Goal: Task Accomplishment & Management: Manage account settings

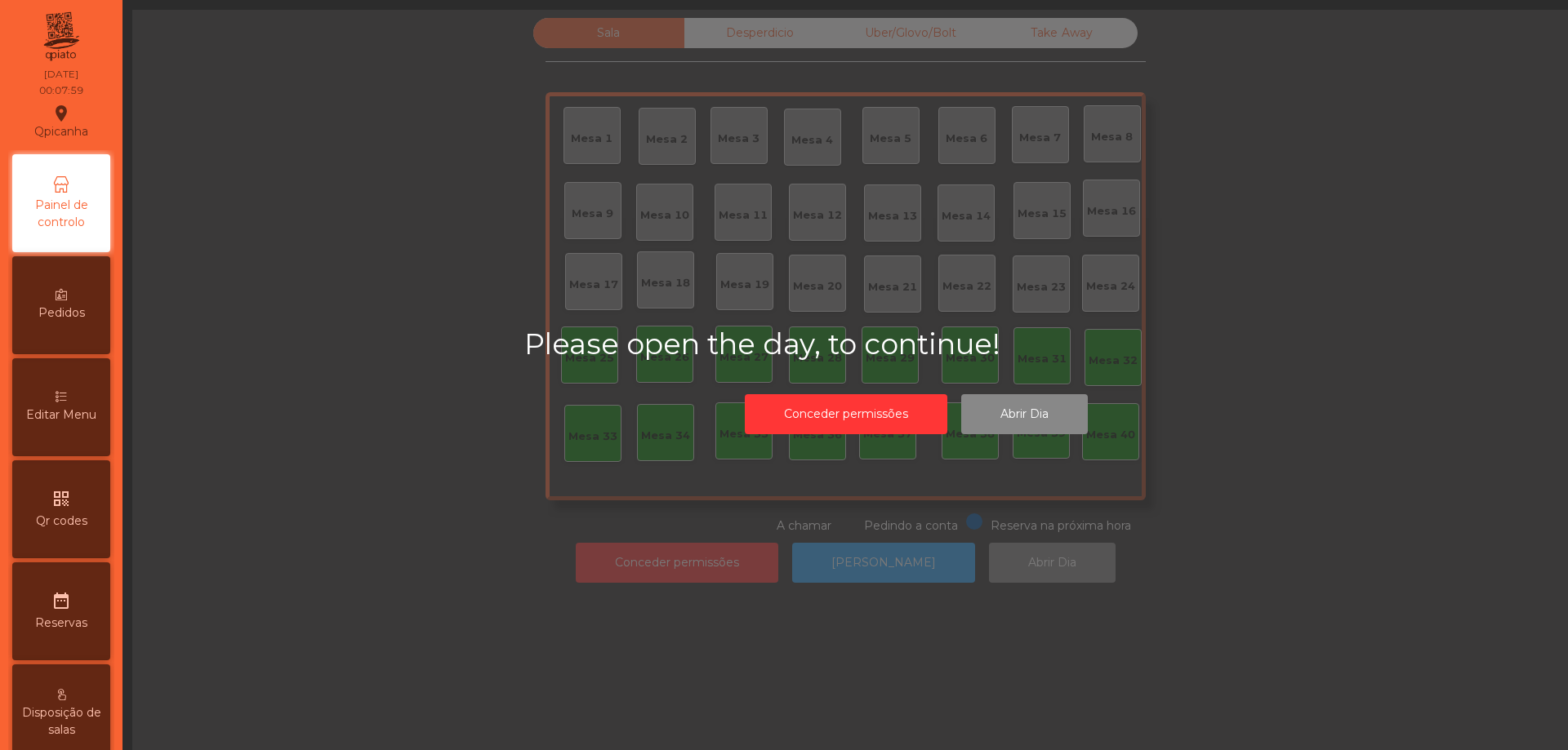
scroll to position [637, 0]
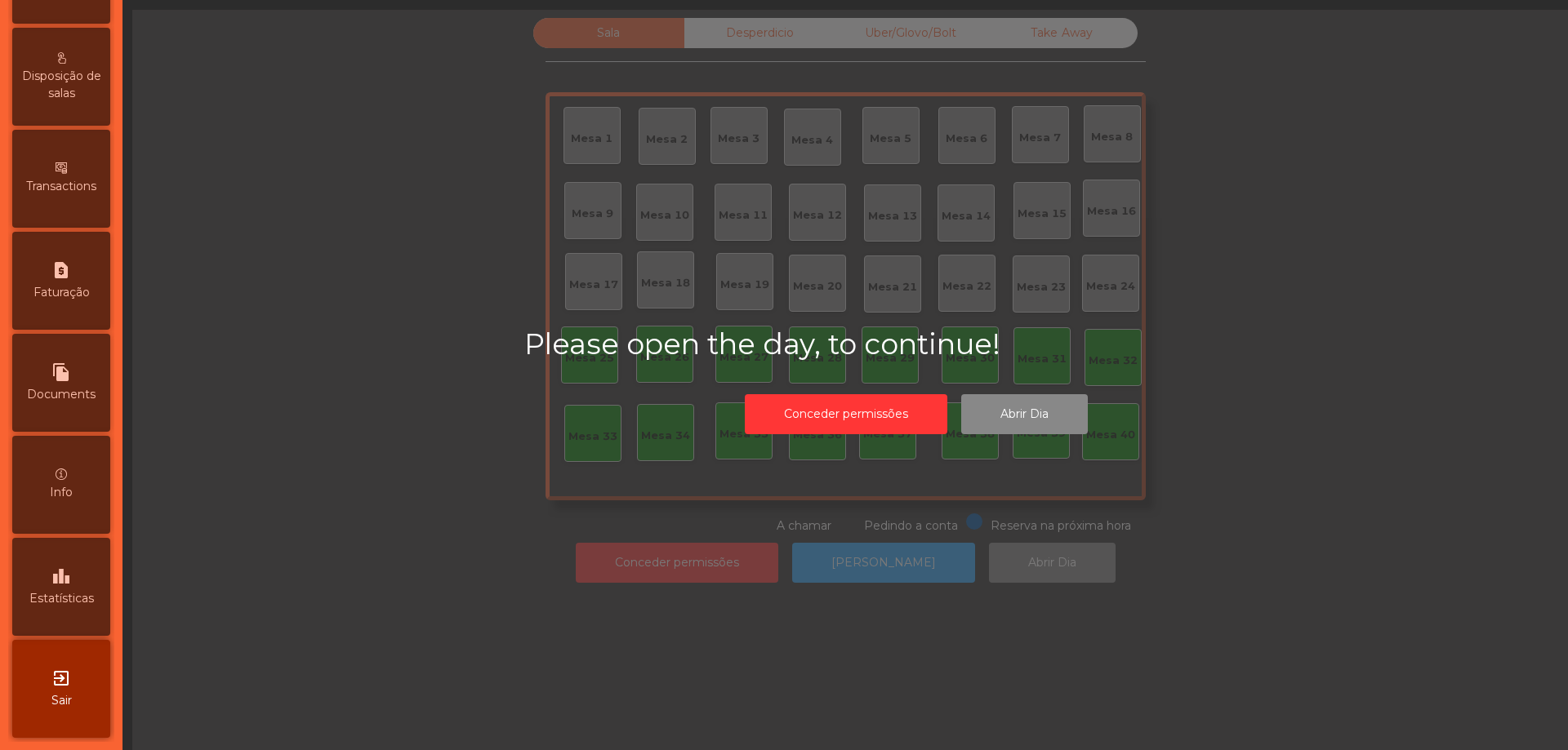
click at [71, 675] on icon "exit_to_app" at bounding box center [61, 678] width 19 height 19
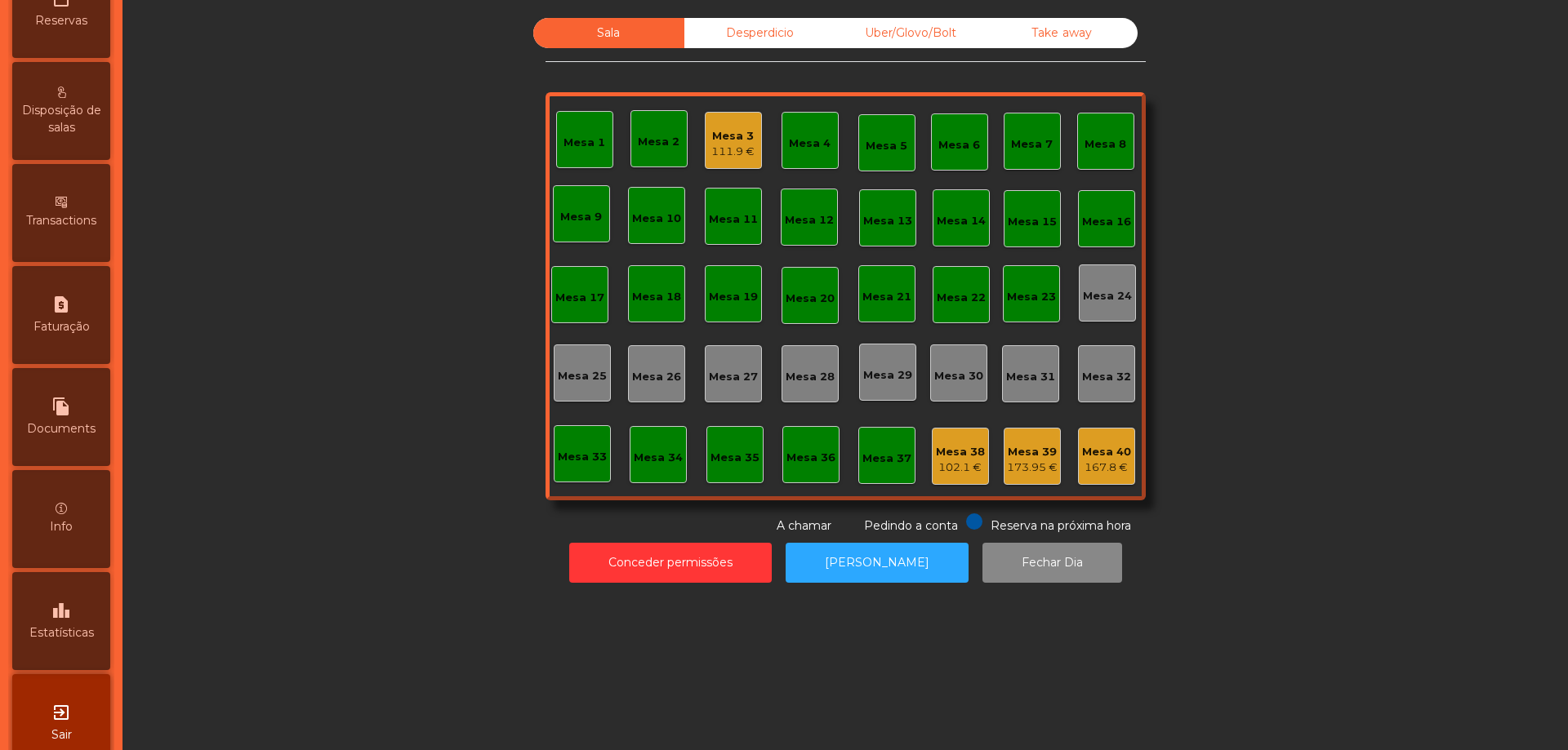
scroll to position [739, 0]
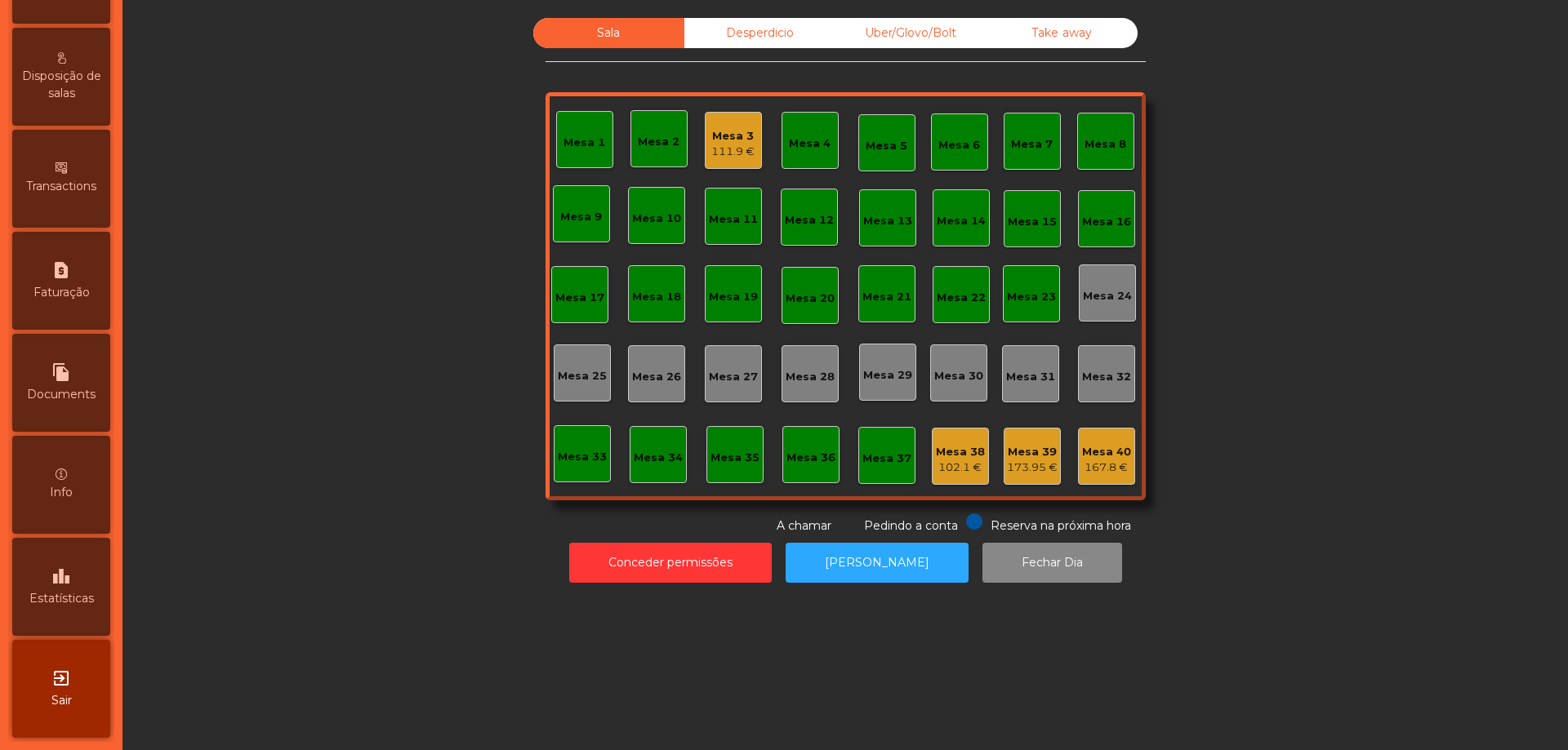
click at [69, 586] on div "leaderboard Estatísticas" at bounding box center [61, 587] width 98 height 98
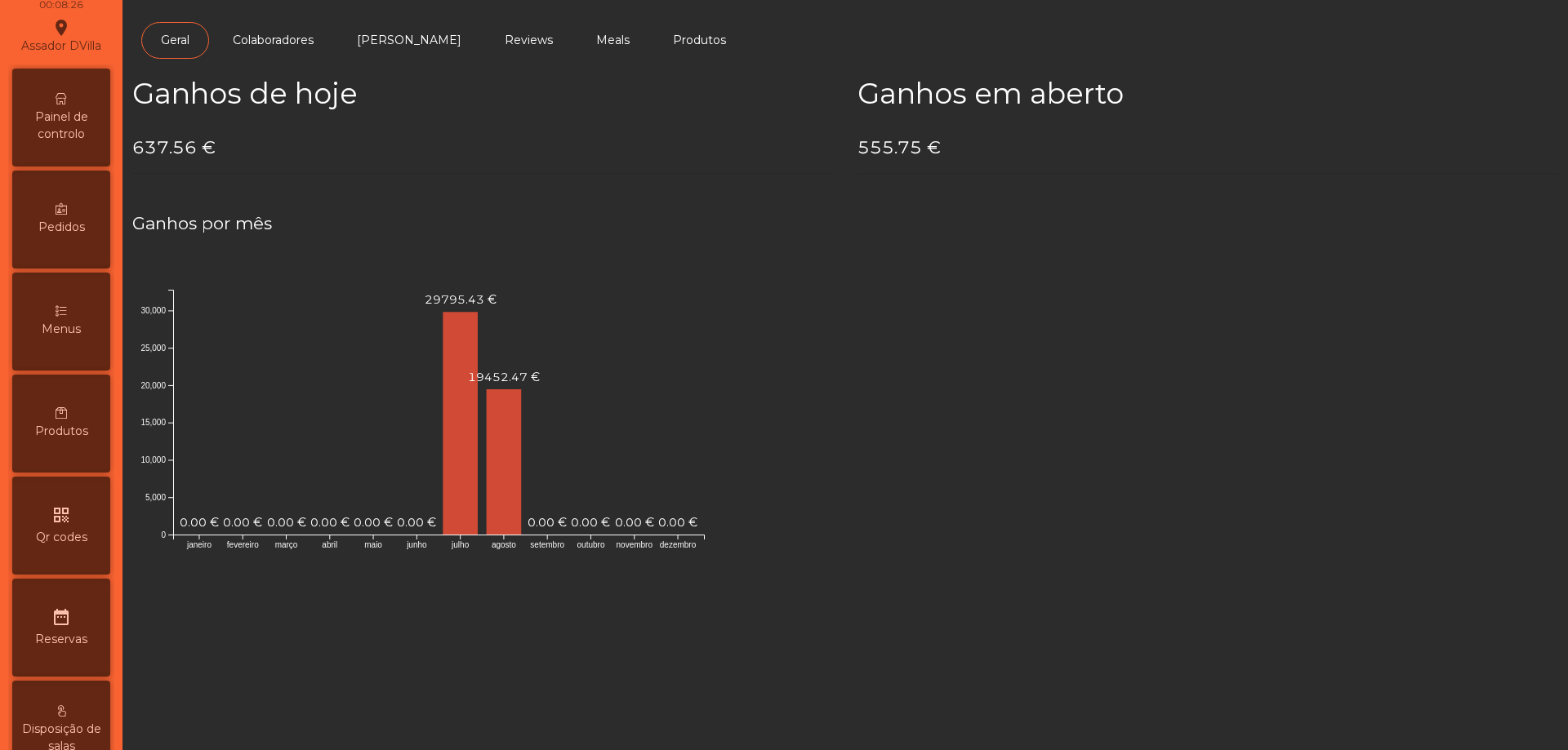
click at [77, 142] on span "Painel de controlo" at bounding box center [61, 126] width 90 height 35
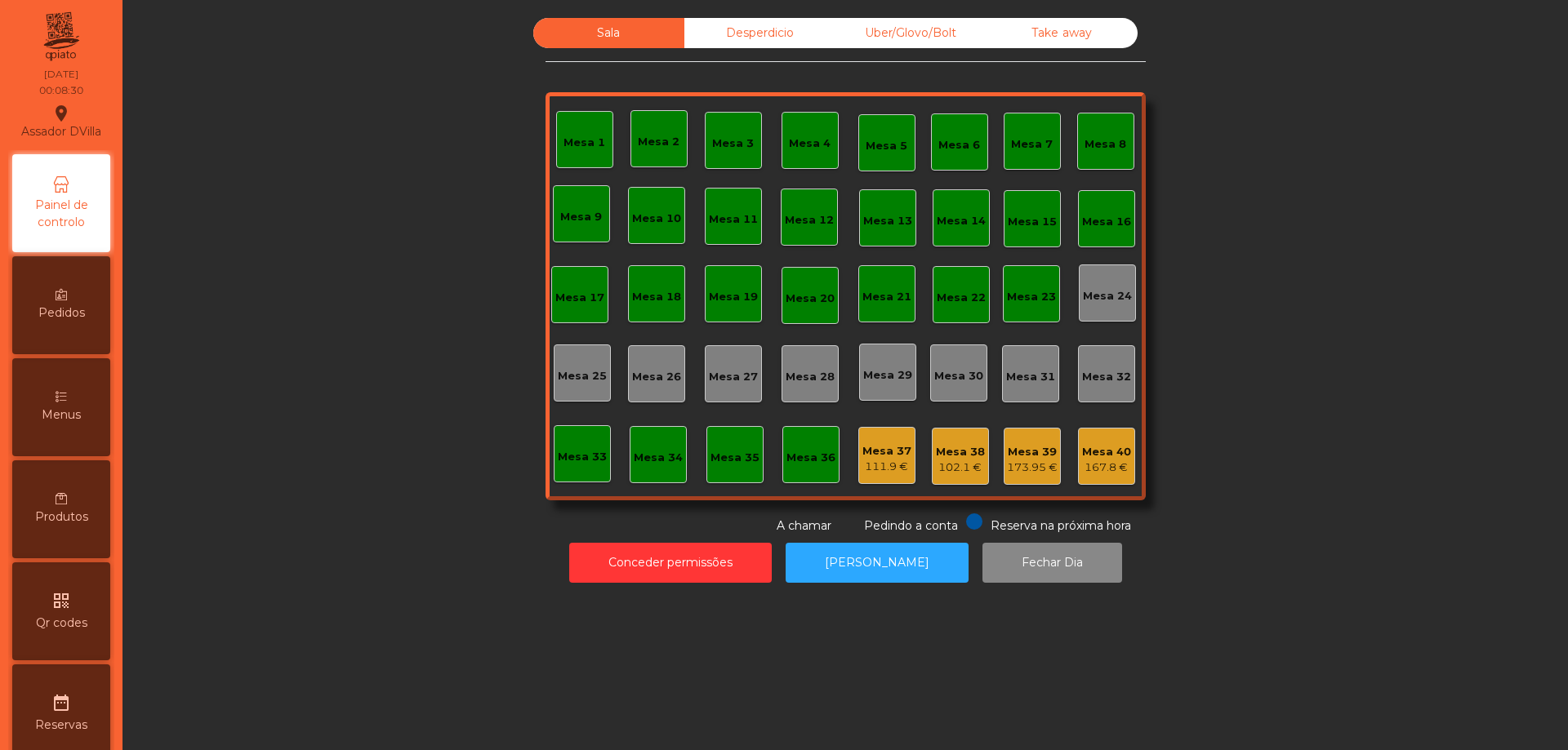
click at [895, 464] on div "111.9 €" at bounding box center [887, 466] width 49 height 16
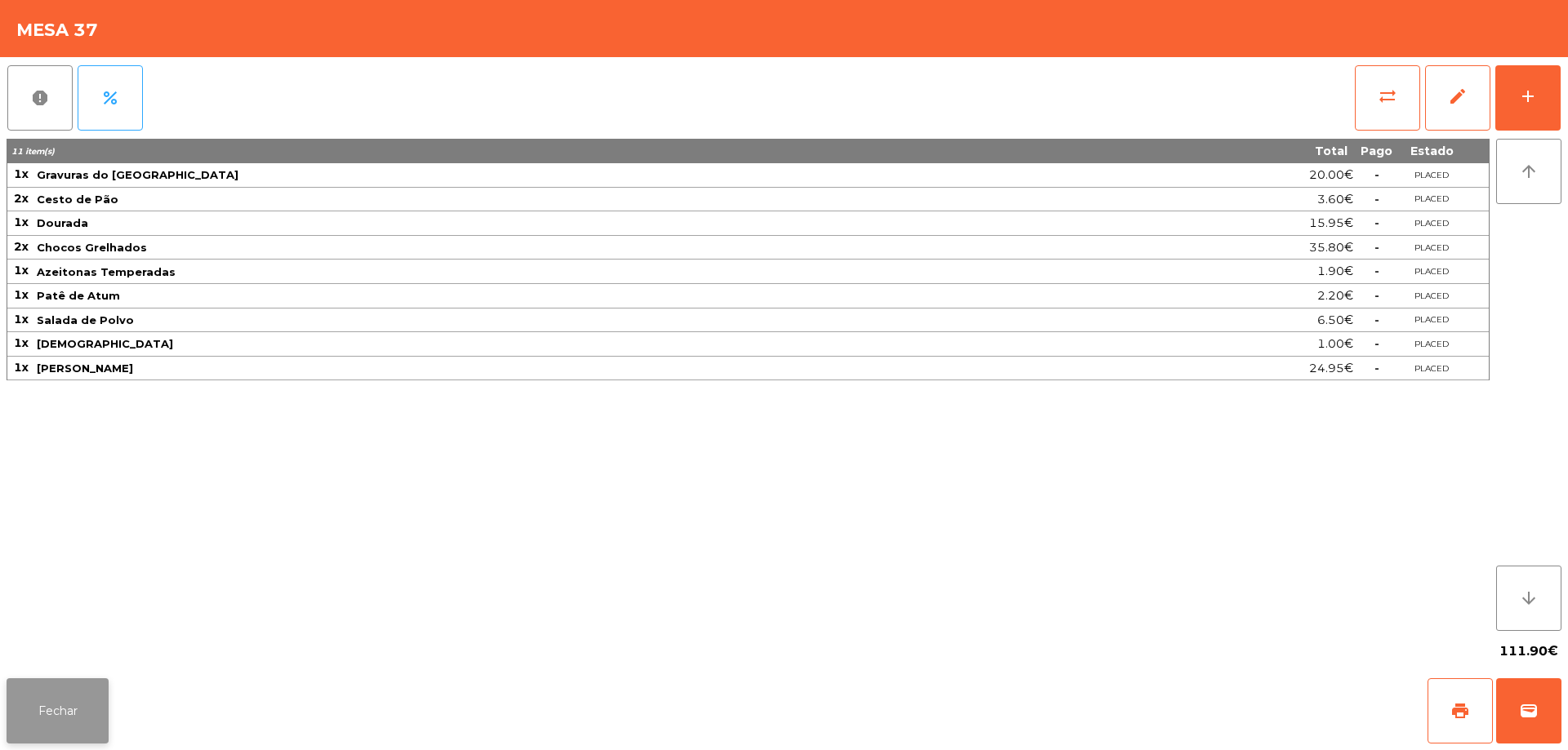
click at [76, 701] on button "Fechar" at bounding box center [57, 710] width 102 height 65
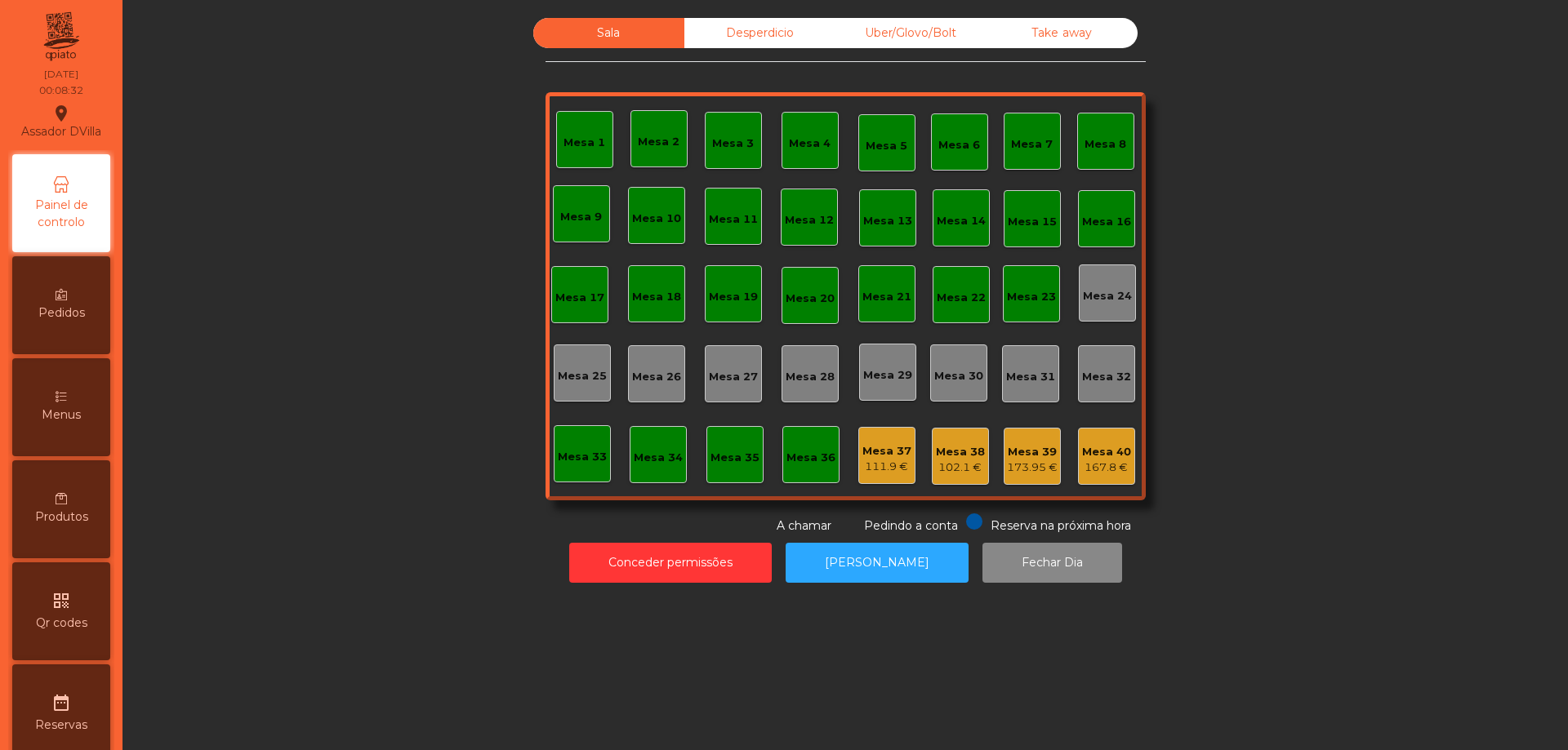
click at [1020, 472] on div "173.95 €" at bounding box center [1032, 467] width 51 height 16
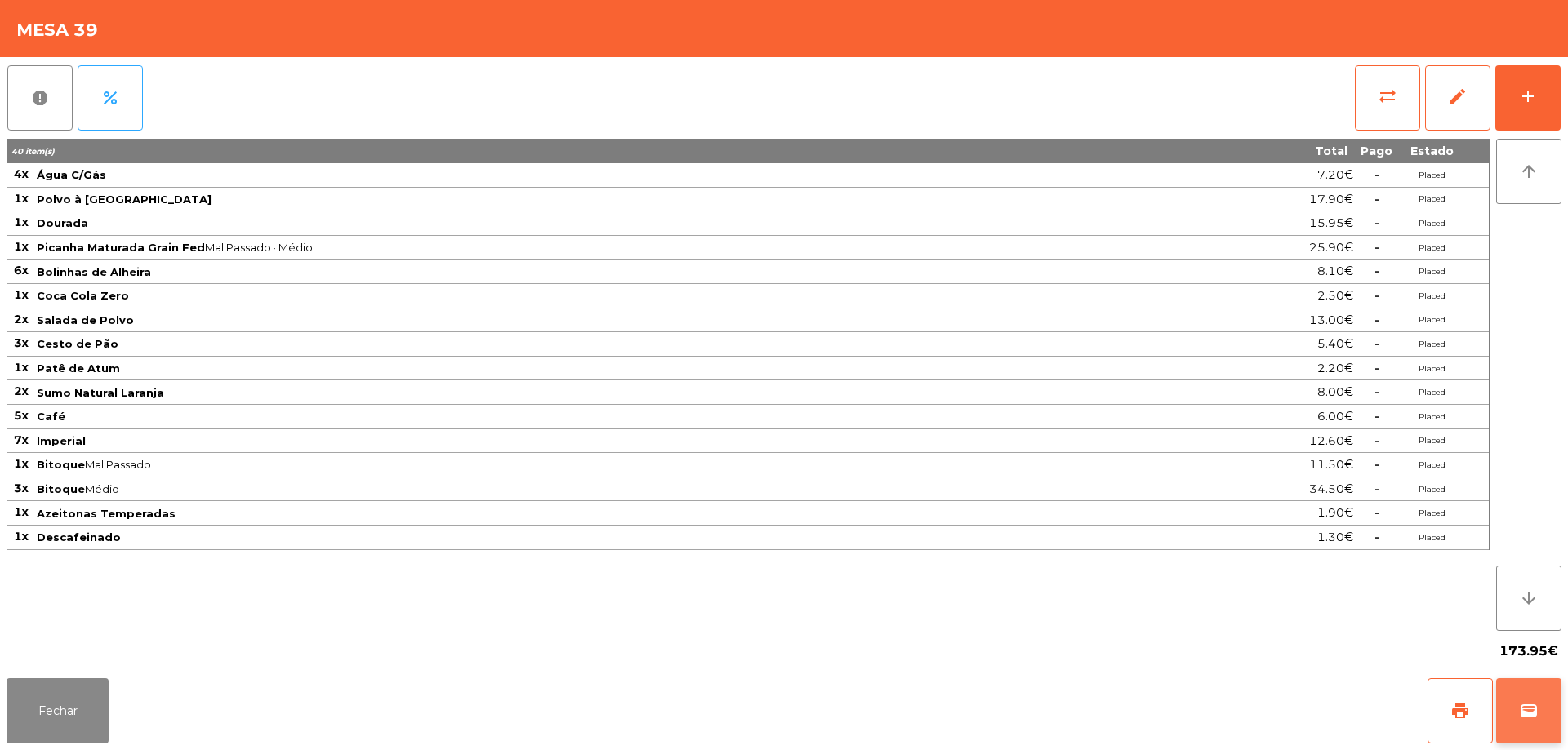
click at [1530, 692] on button "wallet" at bounding box center [1528, 710] width 65 height 65
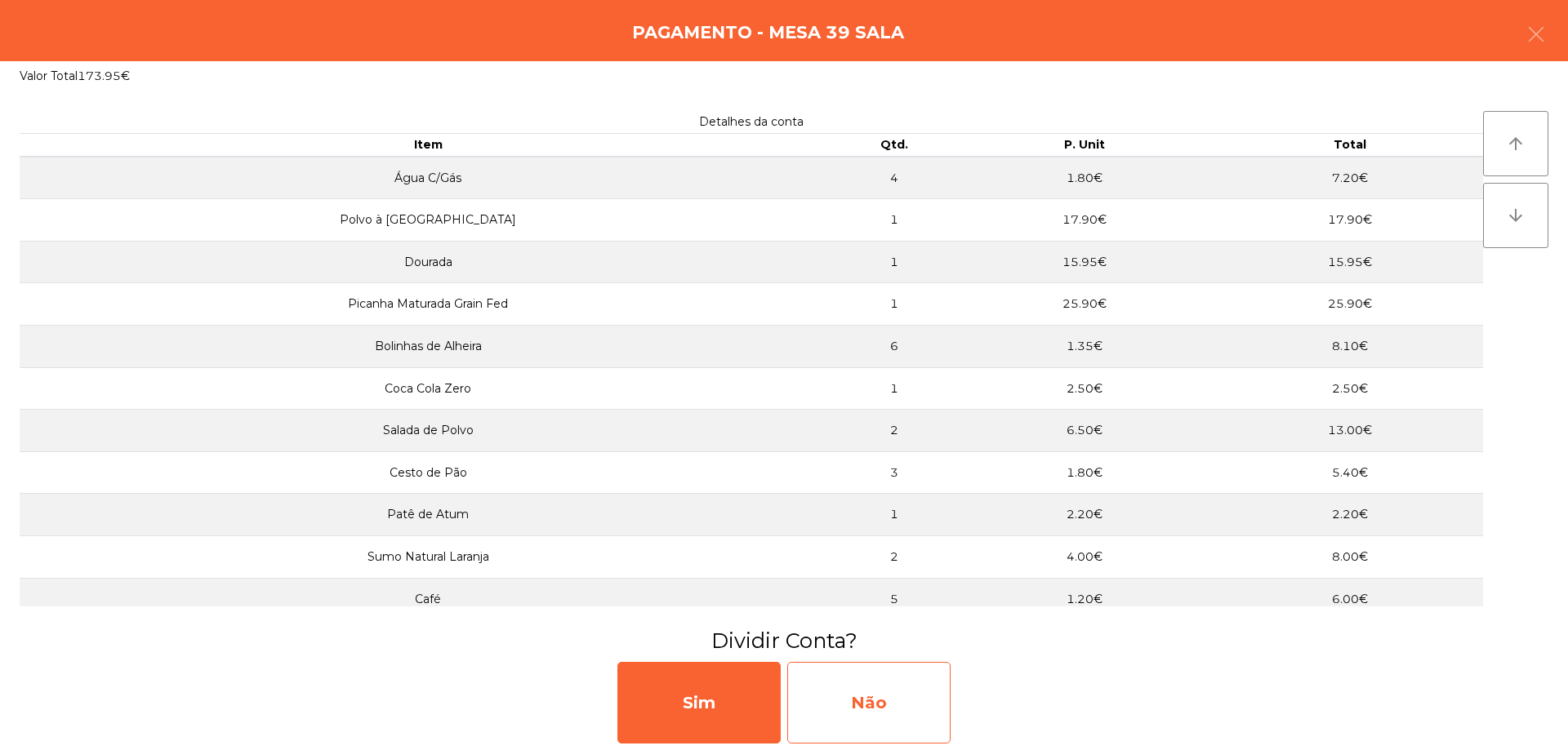
click at [893, 674] on div "Não" at bounding box center [868, 703] width 163 height 82
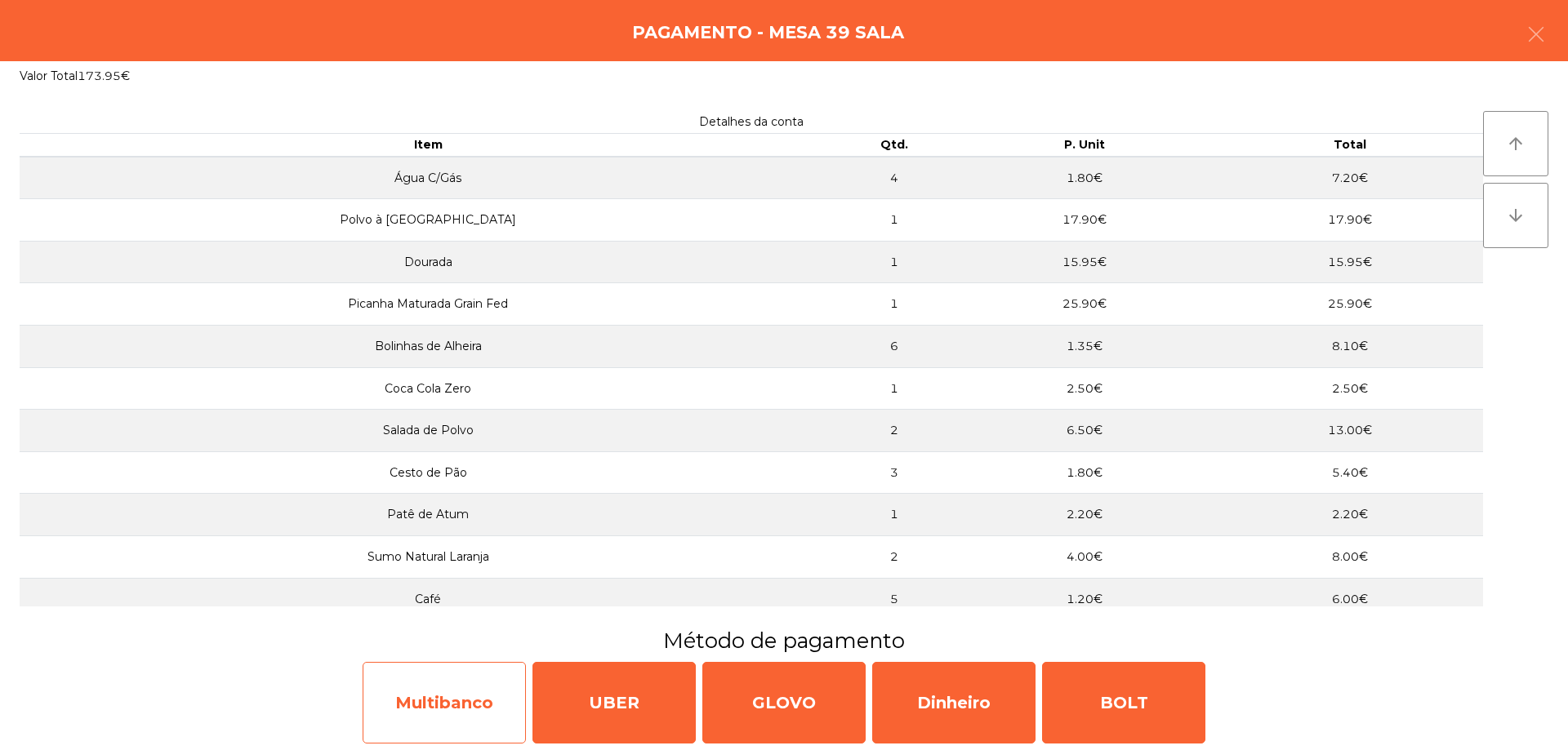
click at [466, 700] on div "Multibanco" at bounding box center [444, 703] width 163 height 82
select select "**"
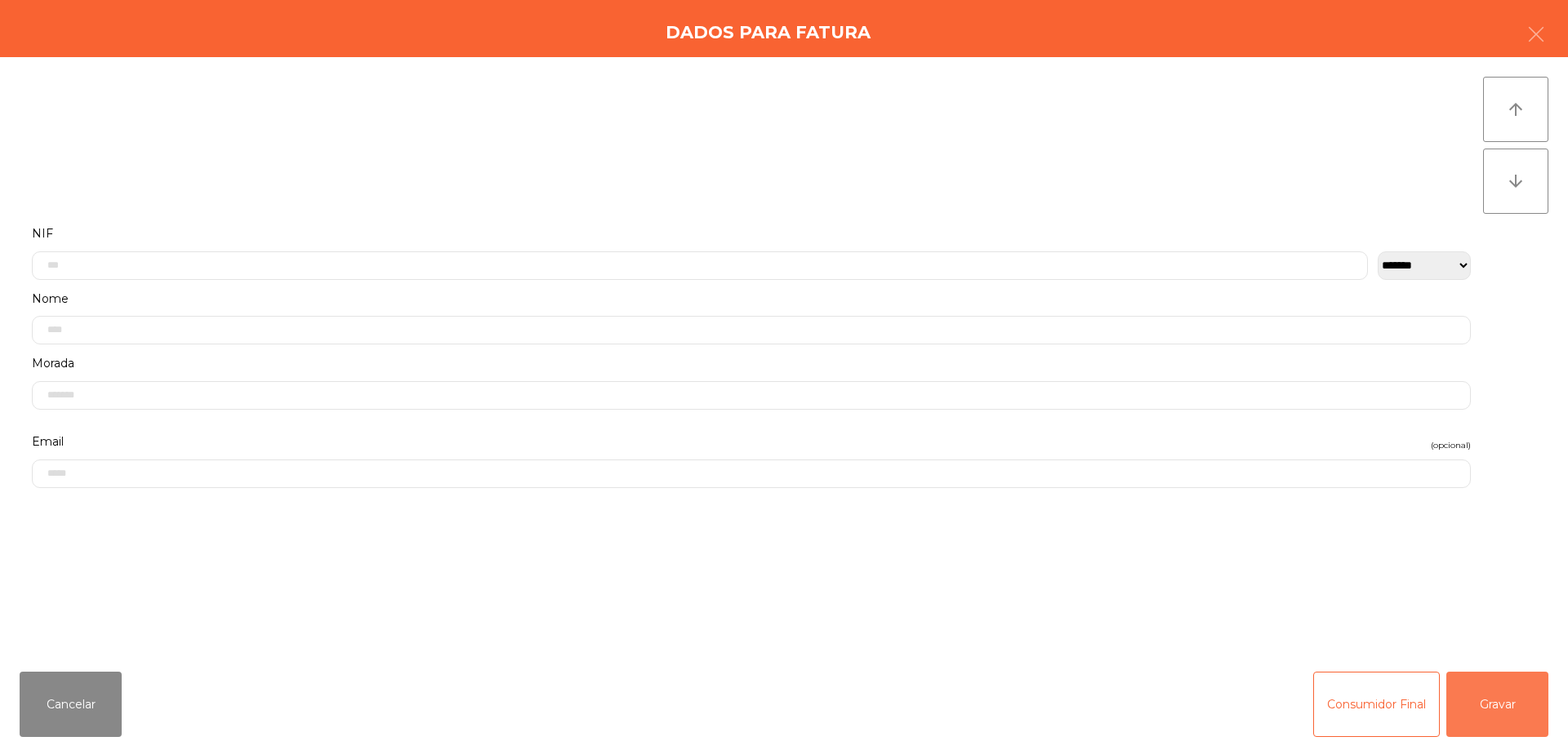
click at [1474, 711] on button "Gravar" at bounding box center [1497, 704] width 102 height 65
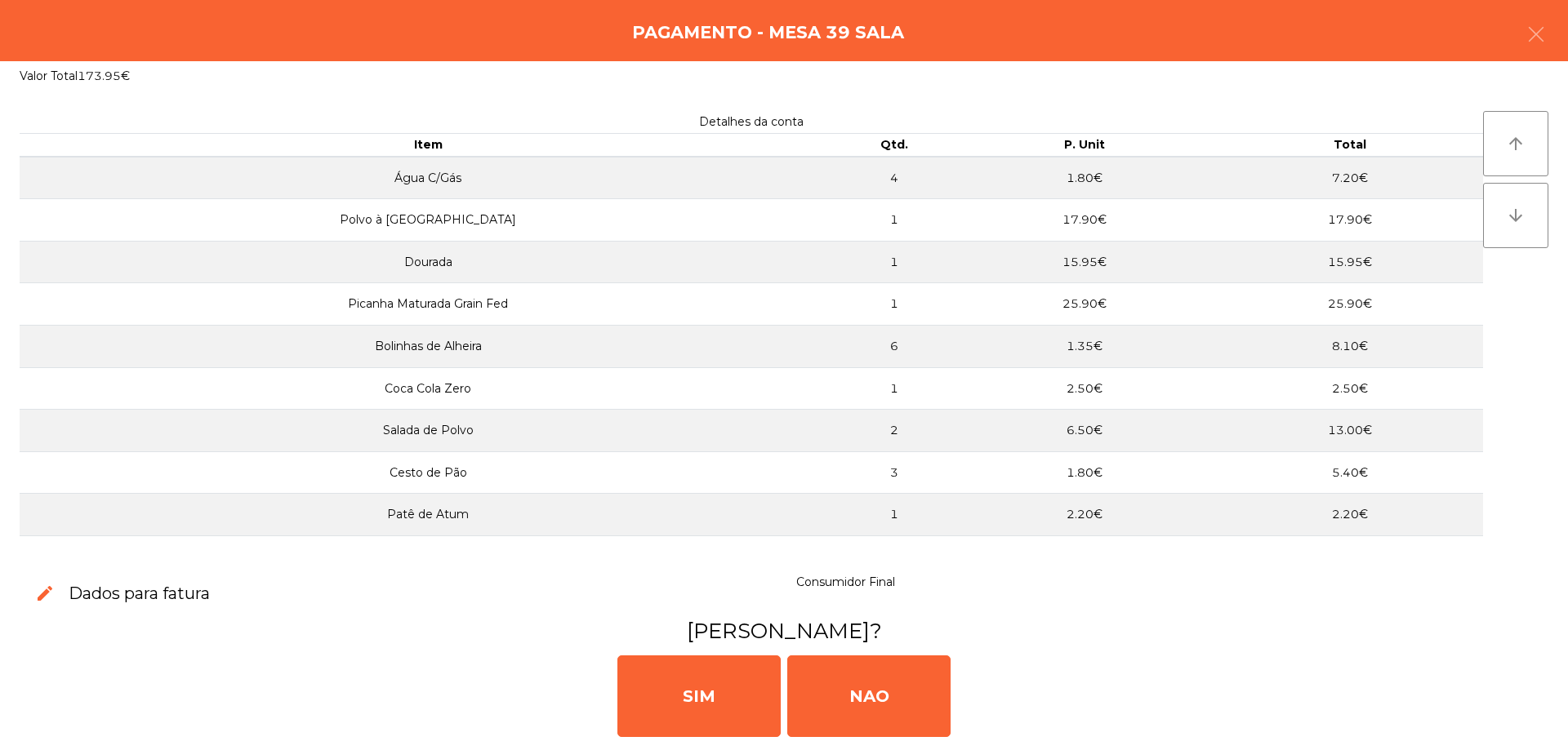
click at [971, 679] on div "SIM NAO" at bounding box center [784, 695] width 1554 height 98
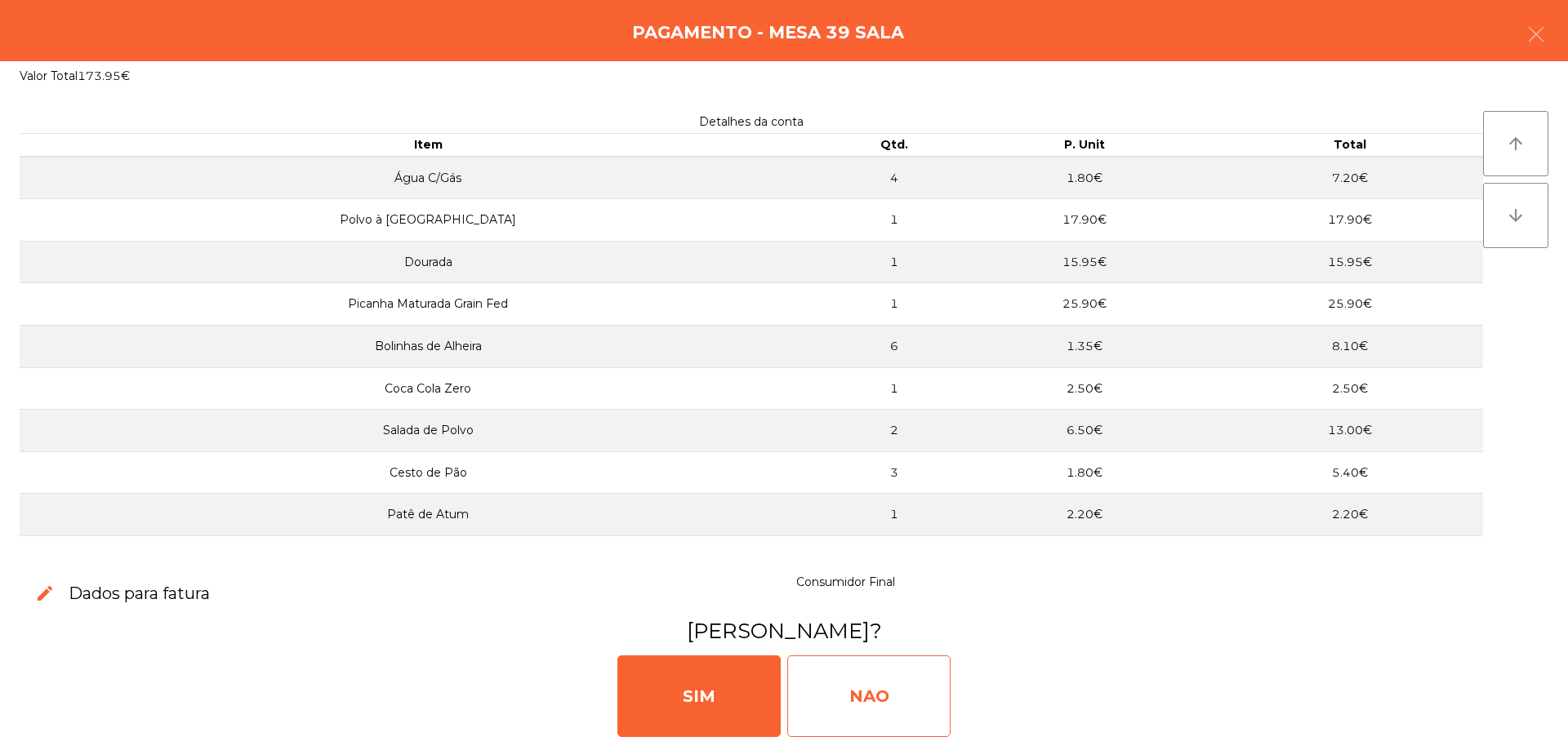
click at [937, 679] on div "NAO" at bounding box center [868, 696] width 163 height 82
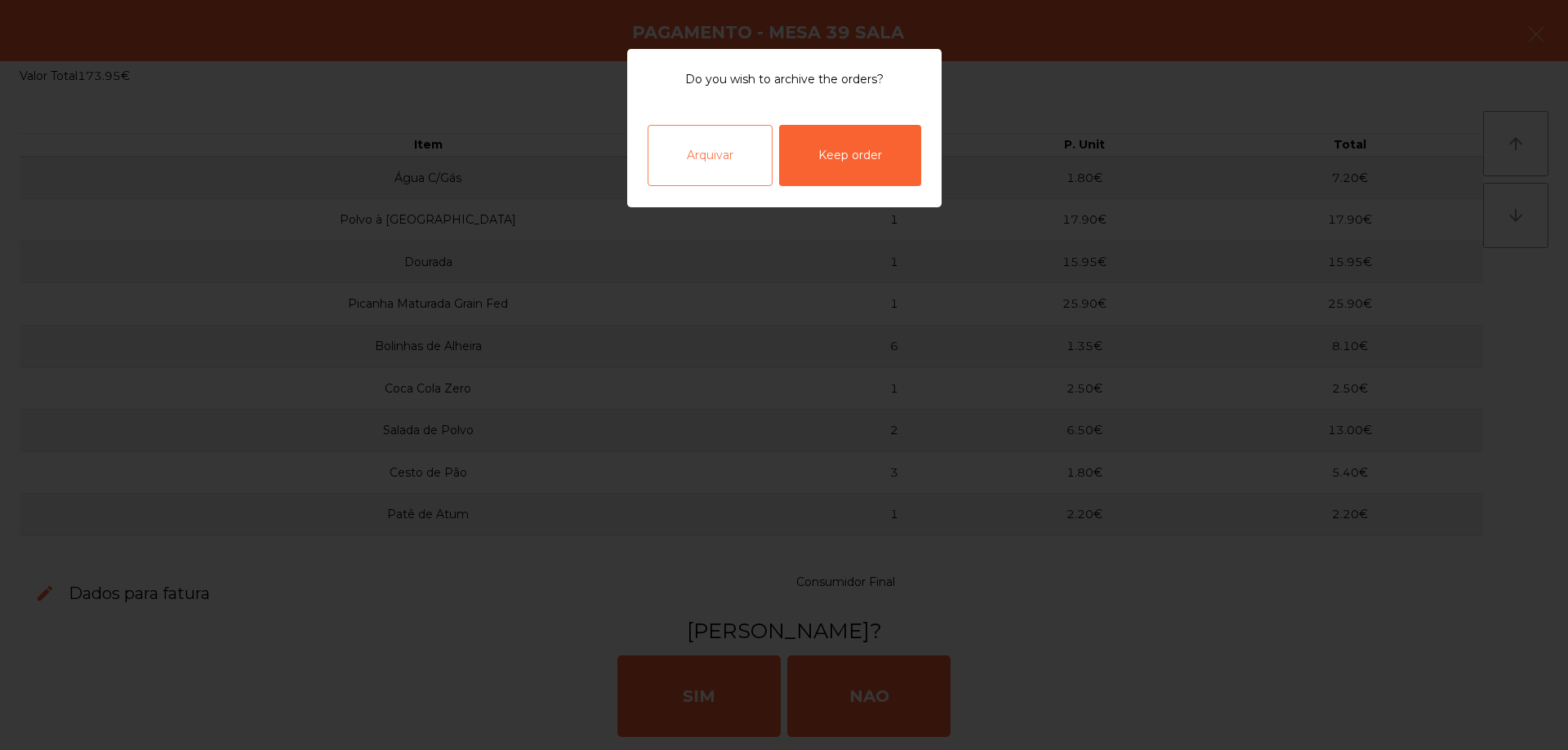
click at [718, 154] on div "Arquivar" at bounding box center [710, 155] width 125 height 61
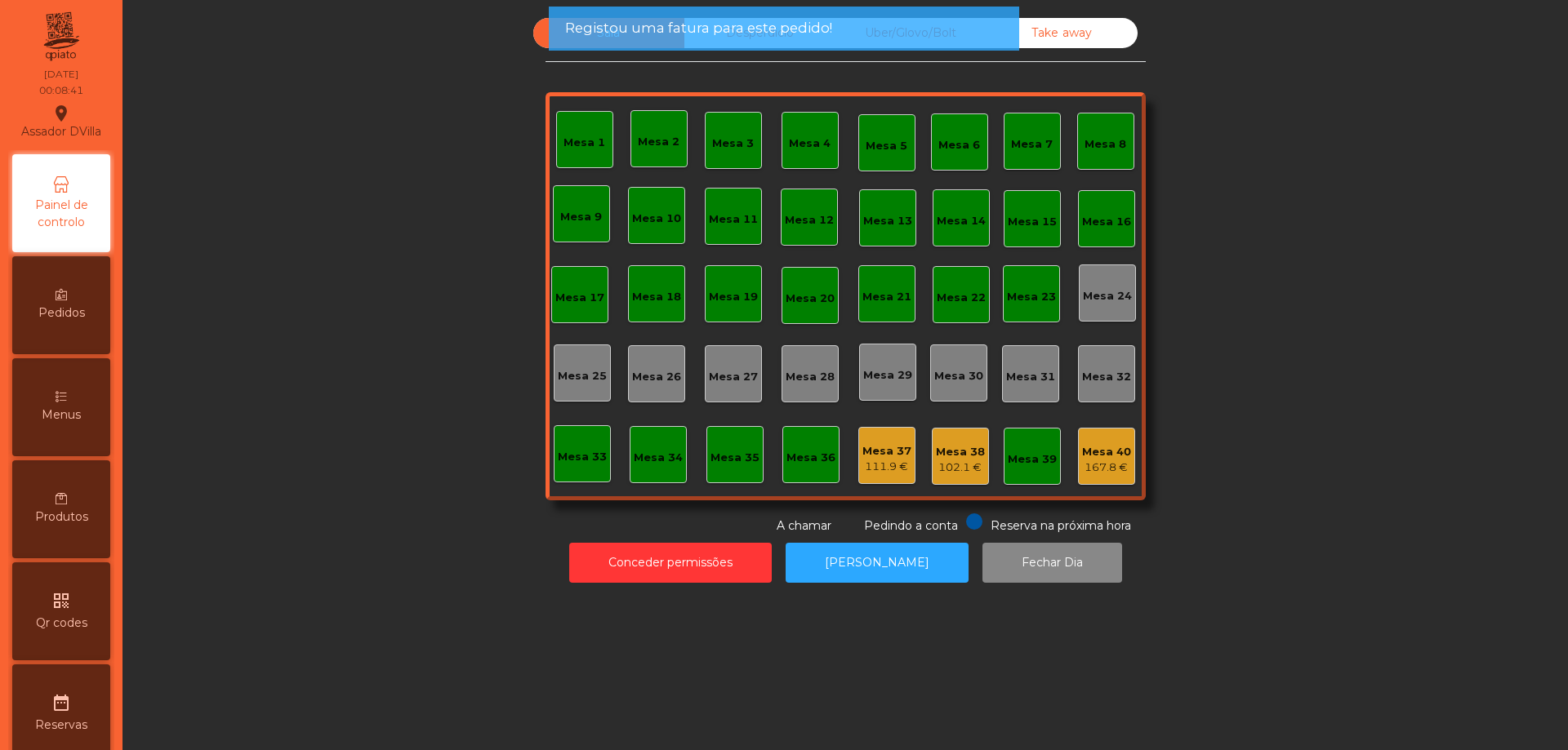
click at [1094, 457] on div "Mesa 40" at bounding box center [1107, 452] width 49 height 16
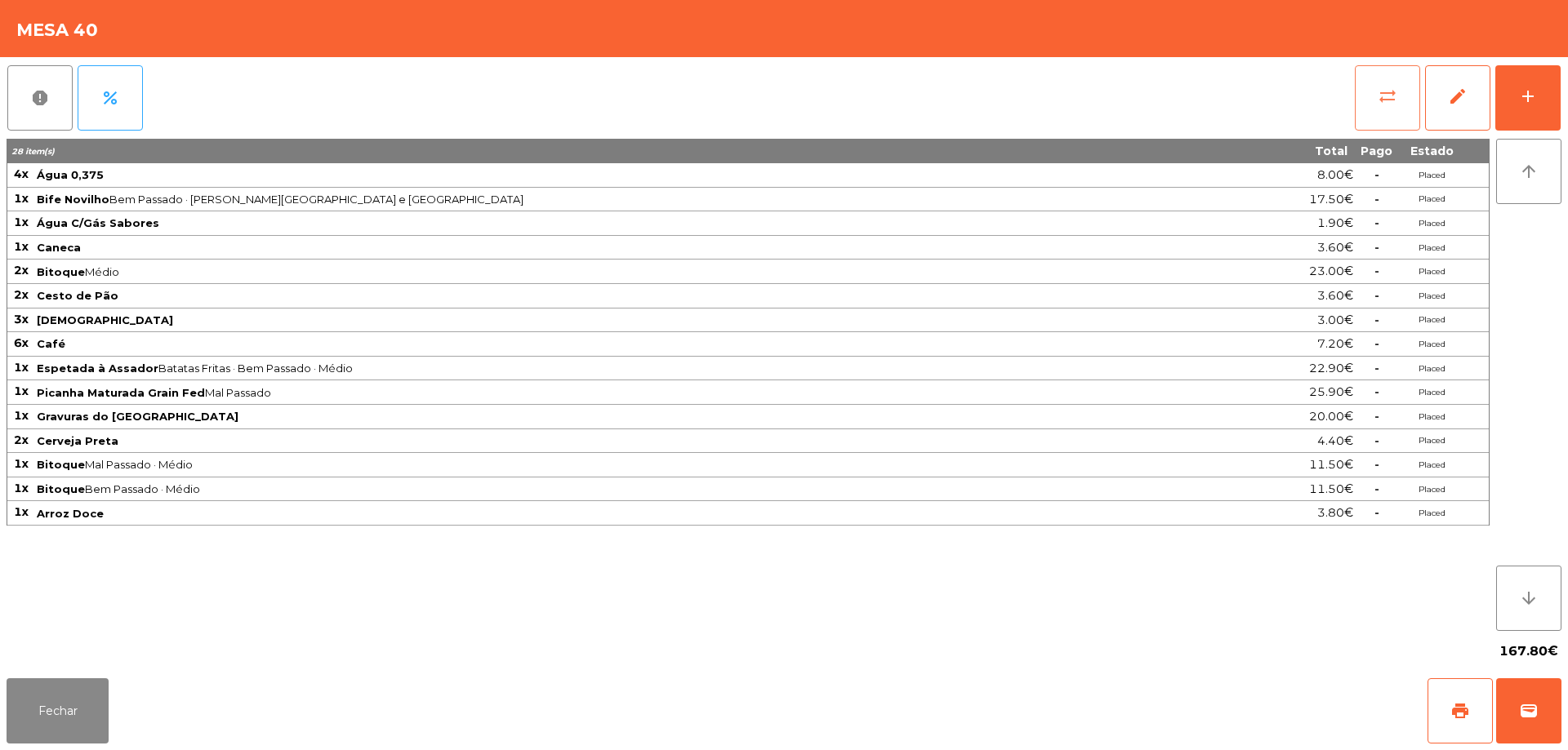
click at [1371, 122] on button "sync_alt" at bounding box center [1386, 97] width 65 height 65
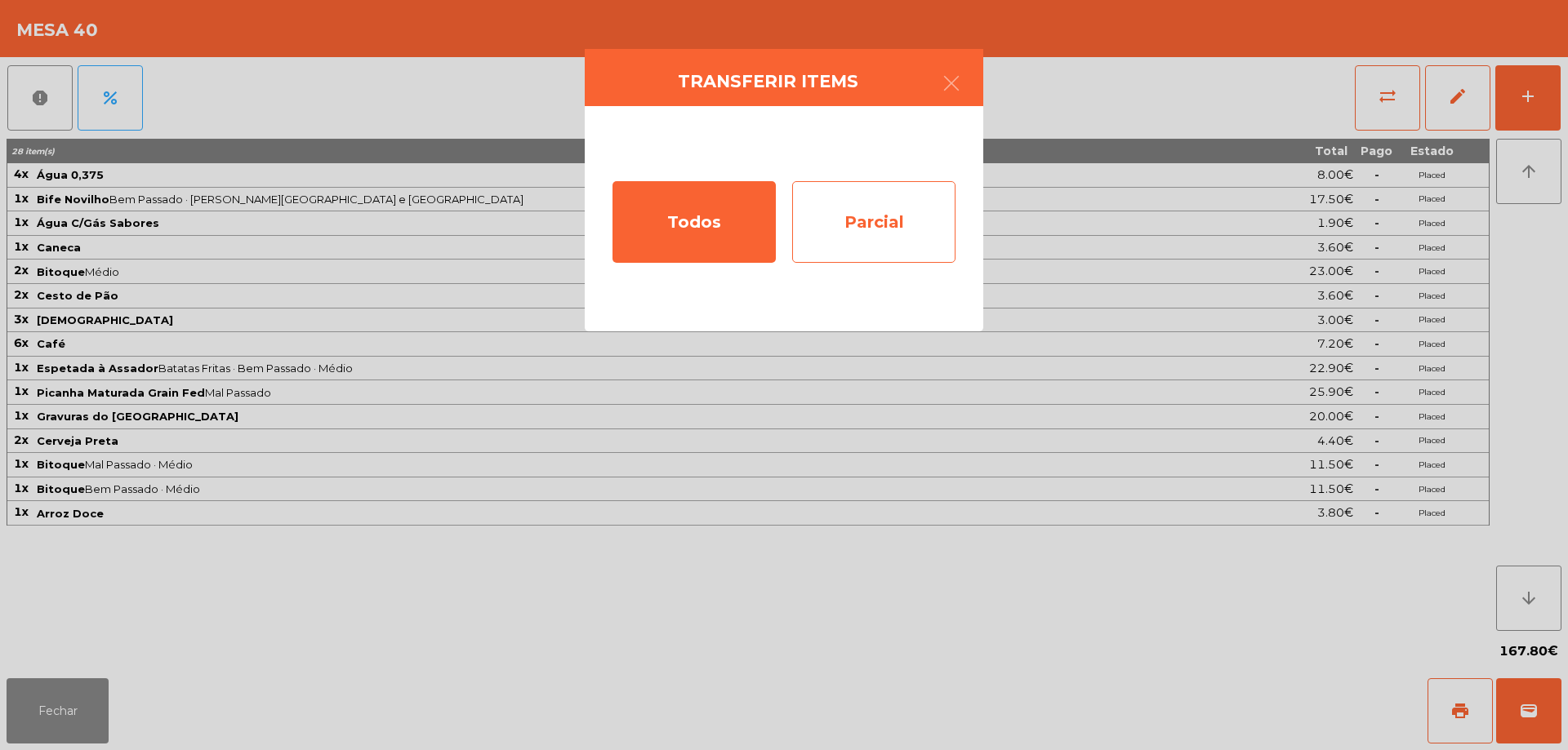
click at [887, 224] on div "Parcial" at bounding box center [874, 222] width 163 height 82
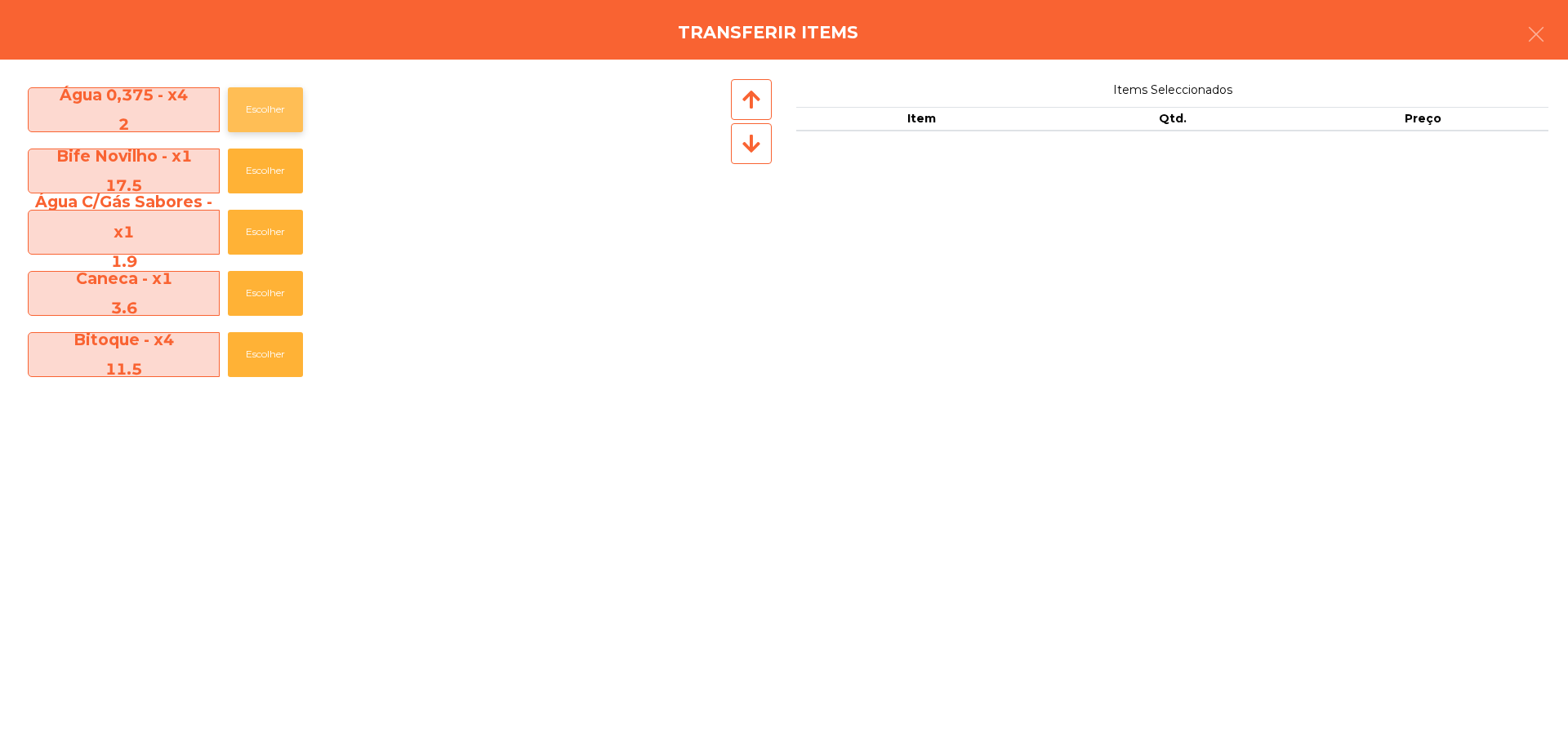
click at [267, 120] on button "Escolher" at bounding box center [265, 109] width 75 height 45
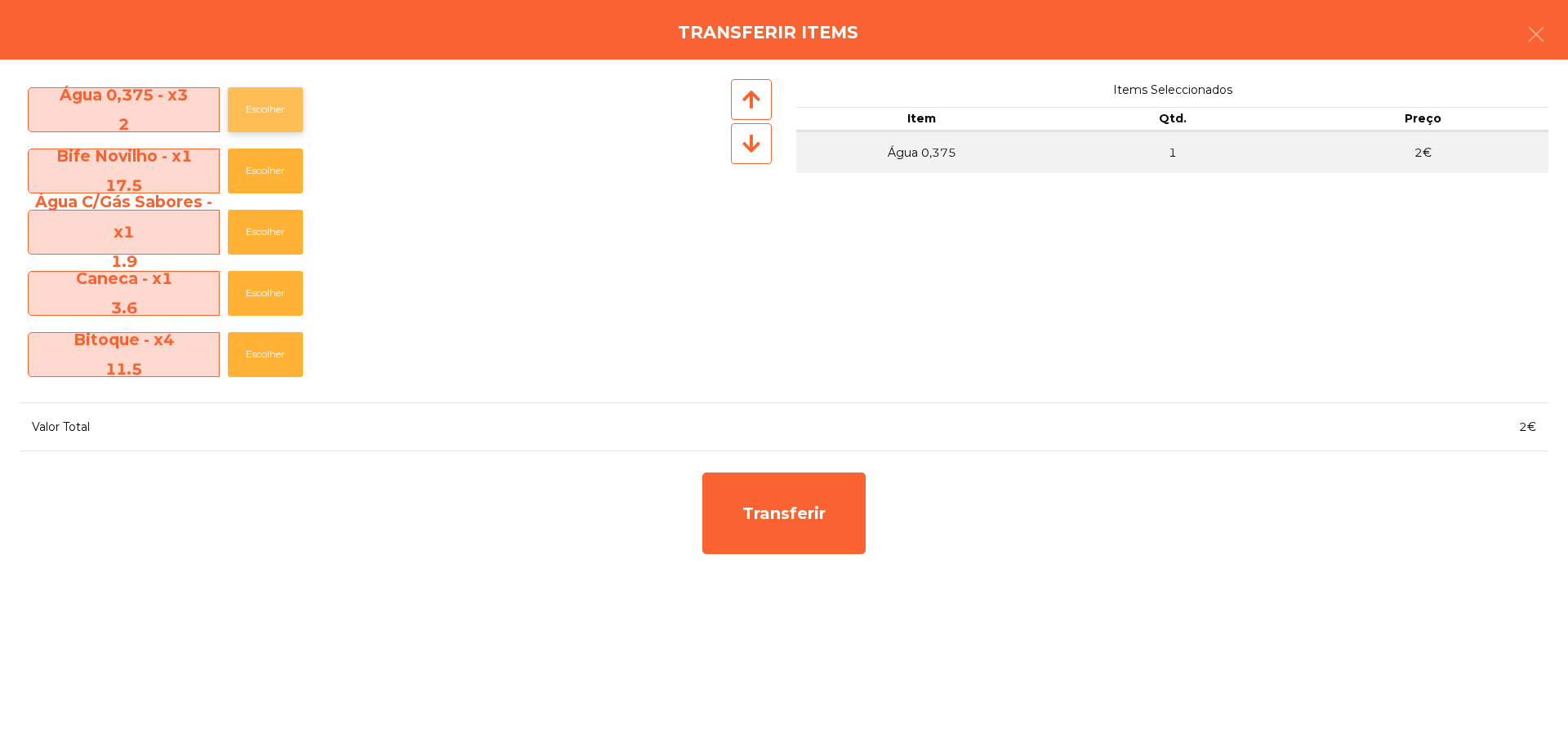
click at [266, 119] on button "Escolher" at bounding box center [265, 109] width 75 height 45
click at [265, 119] on button "Escolher" at bounding box center [265, 109] width 75 height 45
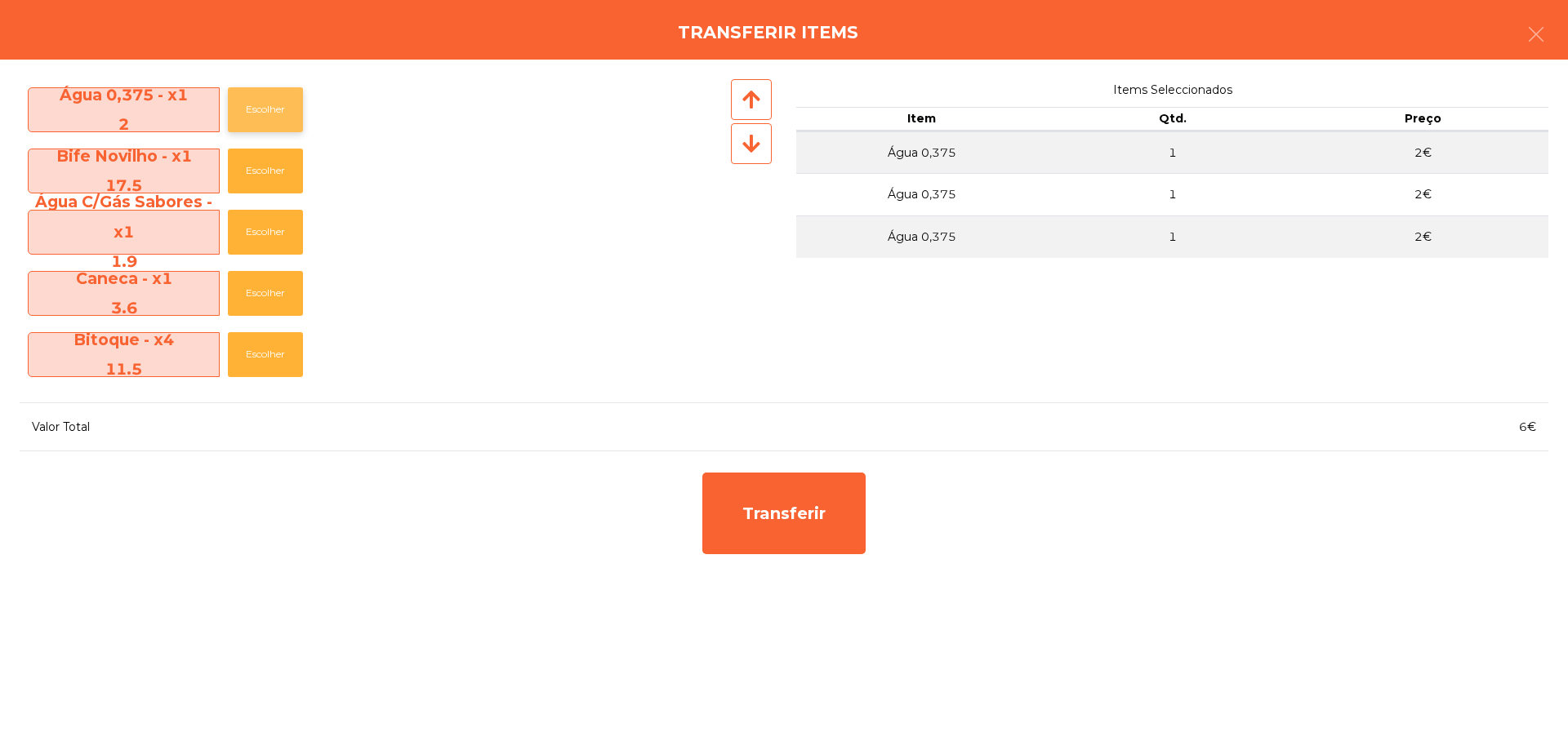
click at [266, 117] on button "Escolher" at bounding box center [265, 109] width 75 height 45
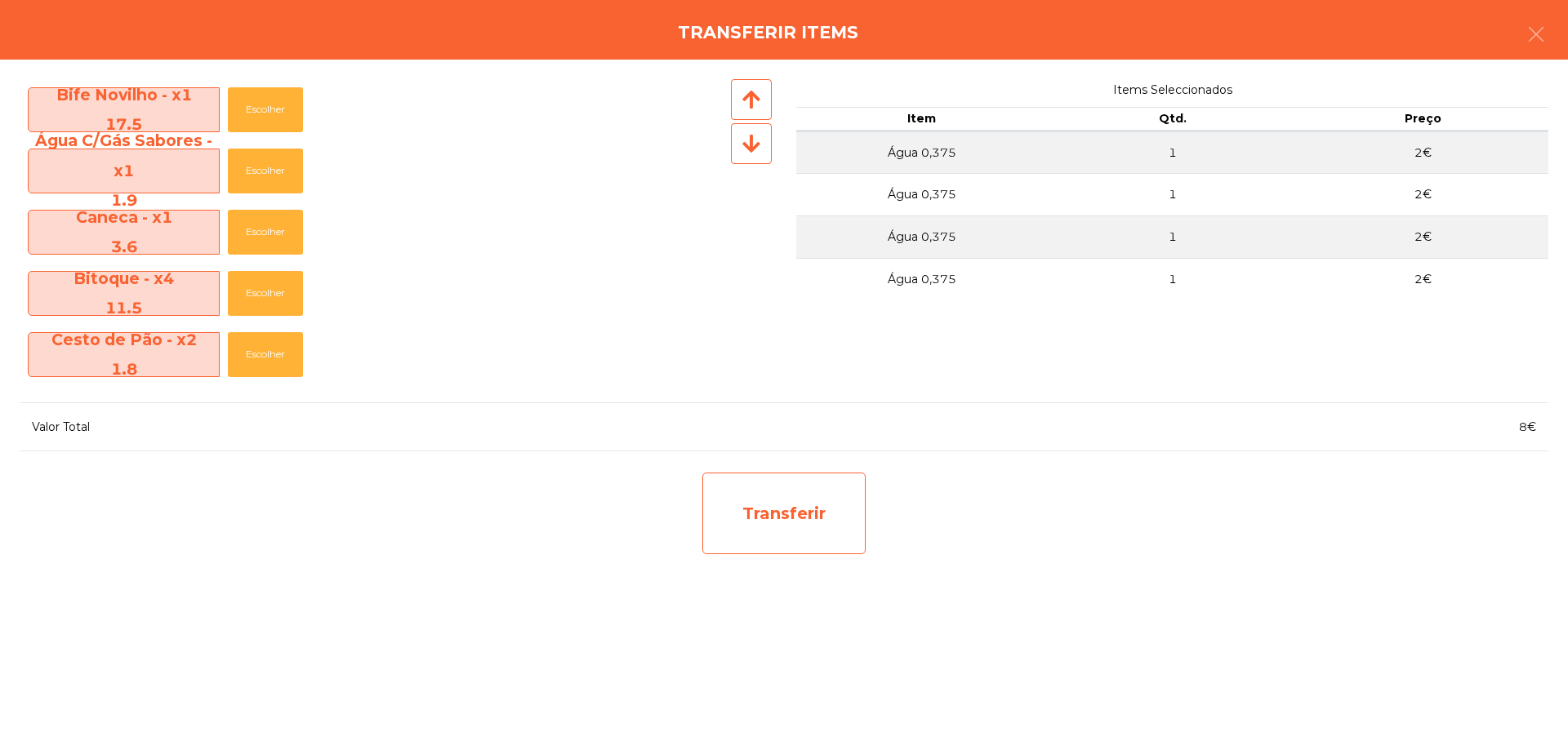
click at [817, 520] on div "Transferir" at bounding box center [783, 514] width 163 height 82
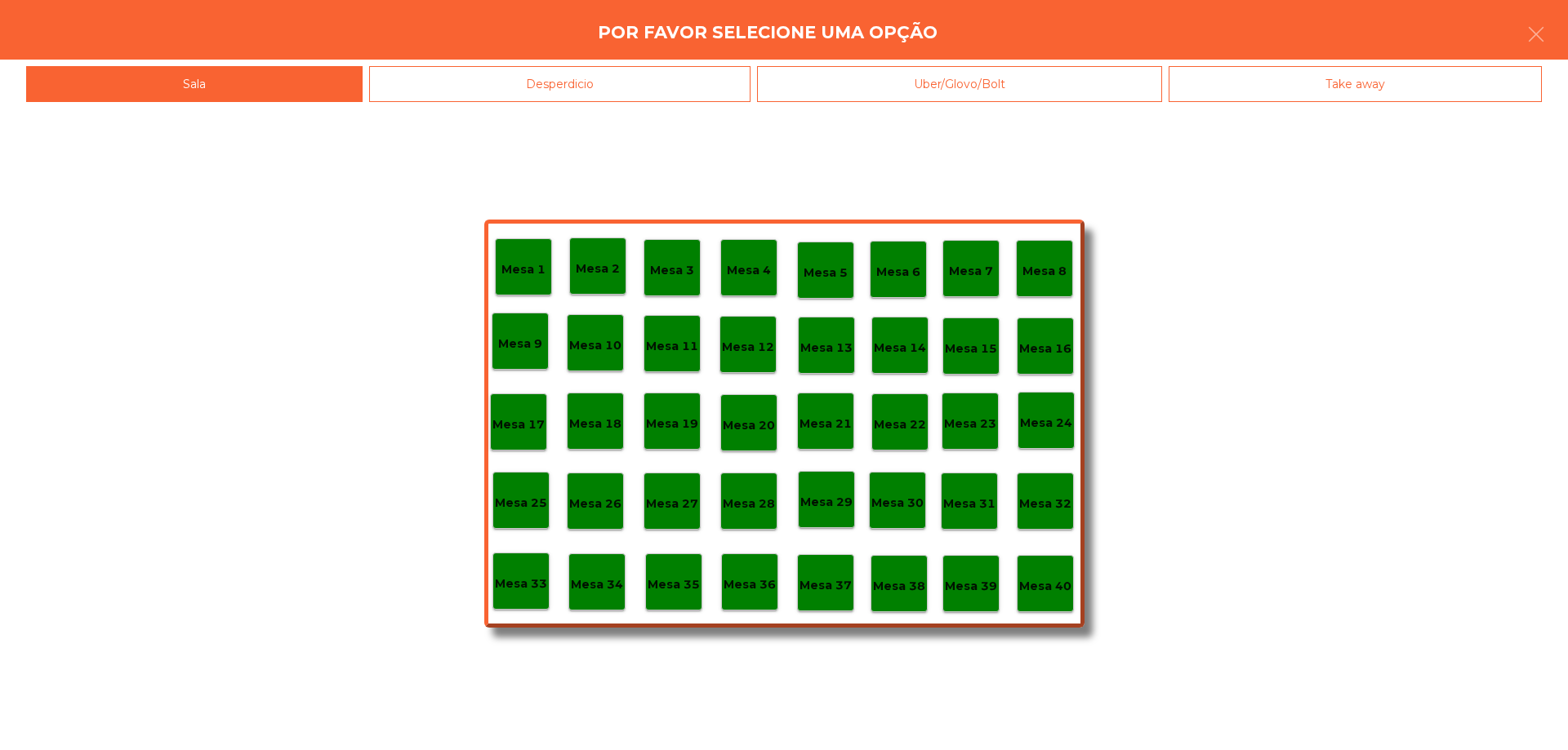
click at [915, 573] on div "Mesa 38" at bounding box center [899, 584] width 52 height 25
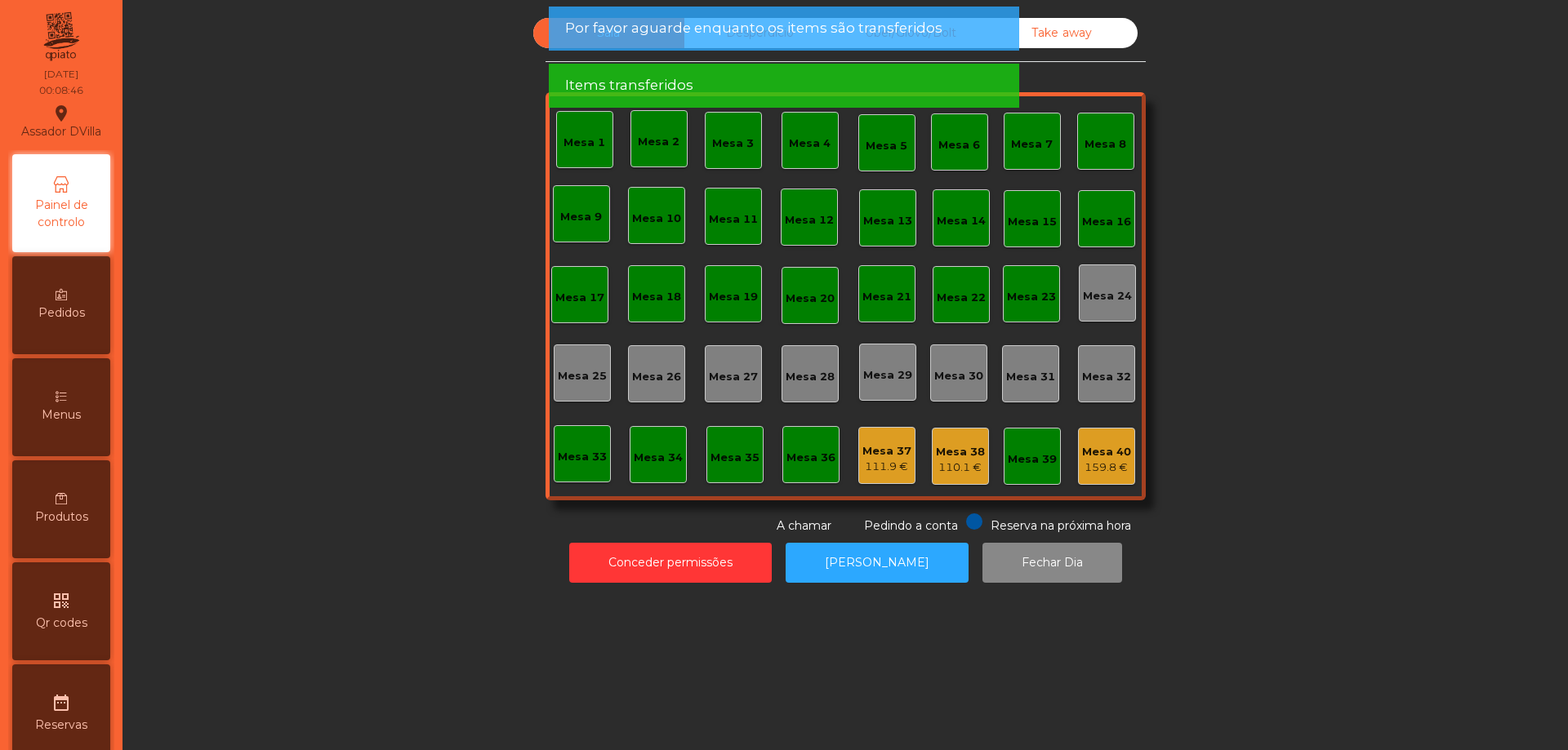
click at [1116, 476] on div "Mesa 40 159.8 €" at bounding box center [1107, 456] width 57 height 57
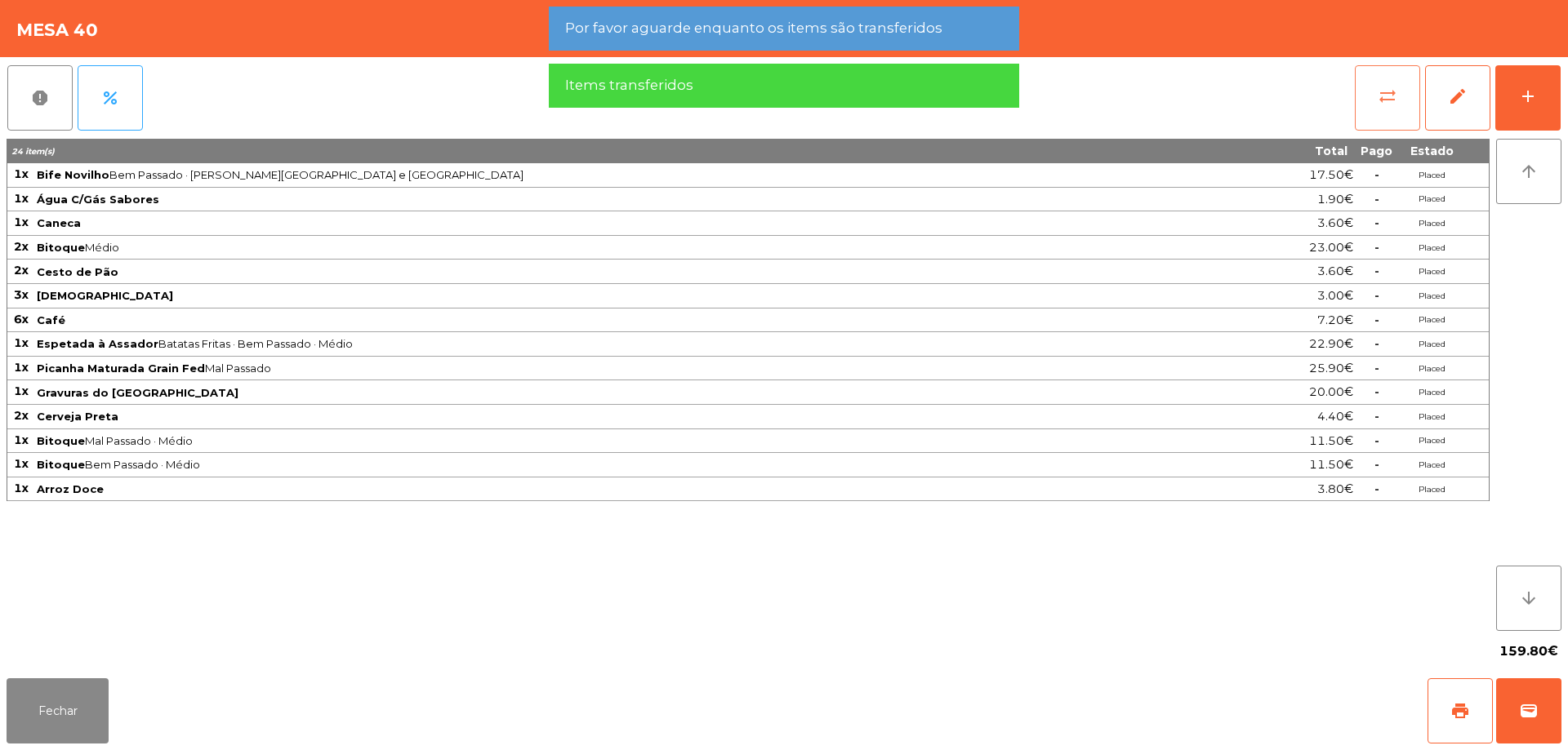
click at [1401, 92] on button "sync_alt" at bounding box center [1386, 97] width 65 height 65
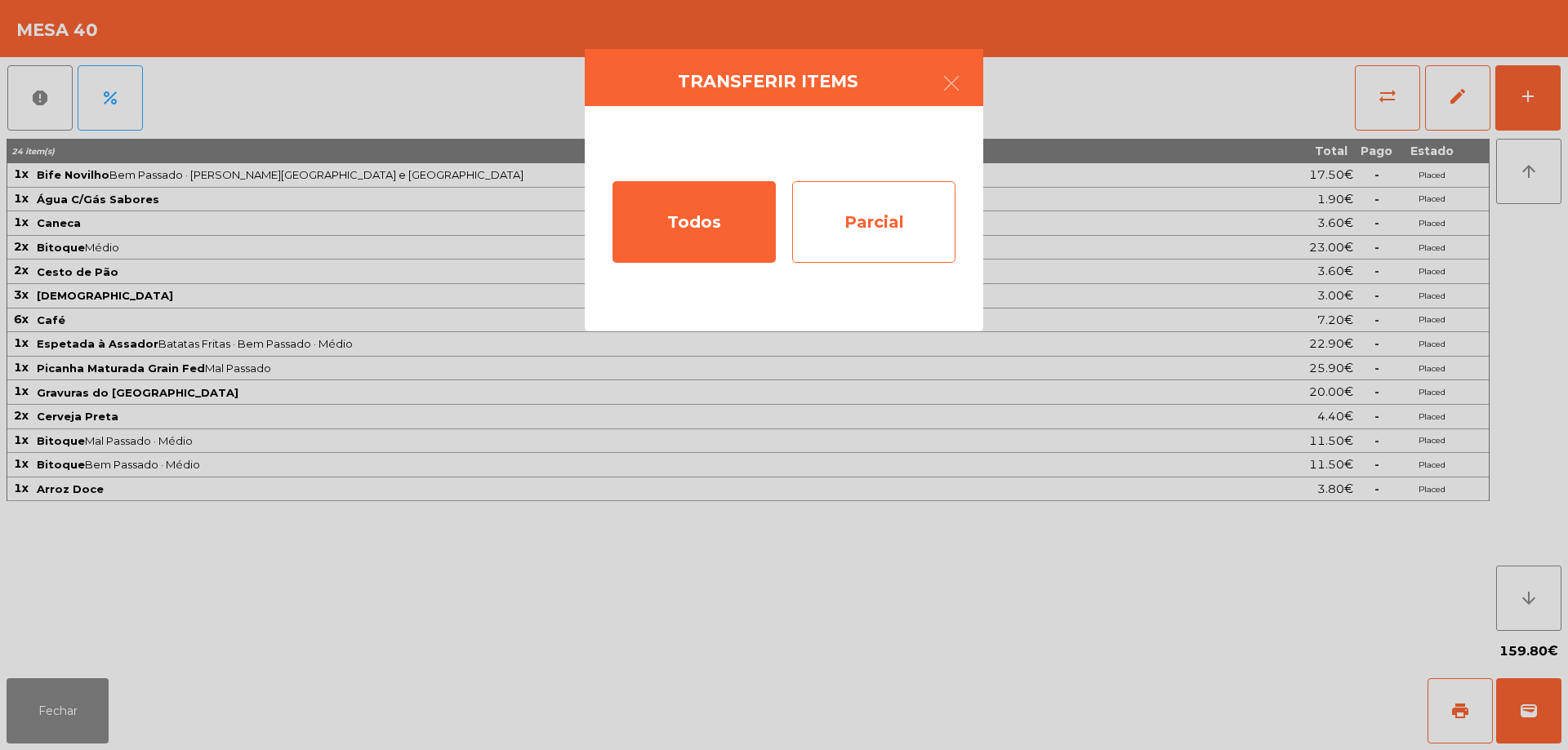
click at [852, 256] on div "Parcial" at bounding box center [874, 222] width 163 height 82
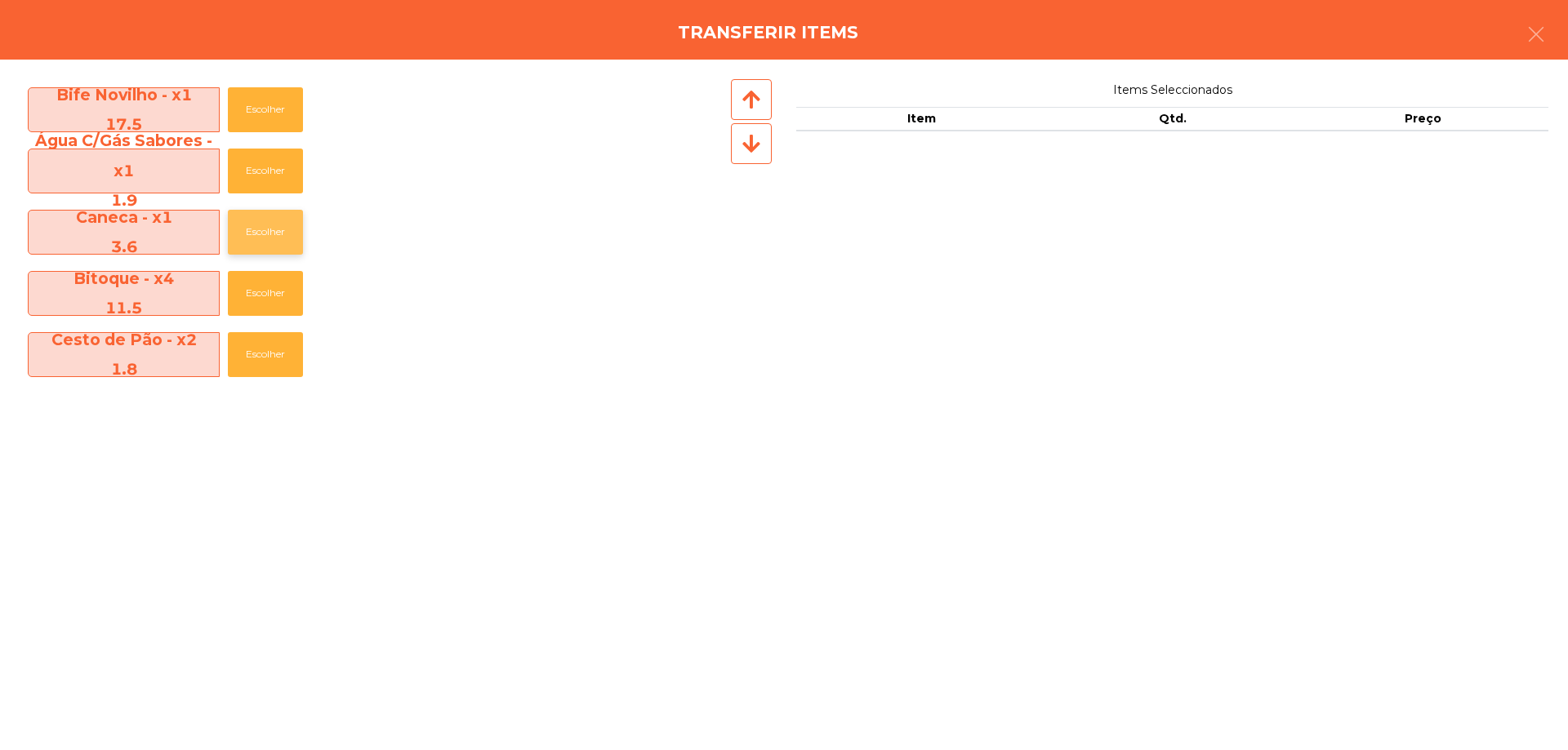
click at [242, 230] on button "Escolher" at bounding box center [265, 231] width 75 height 45
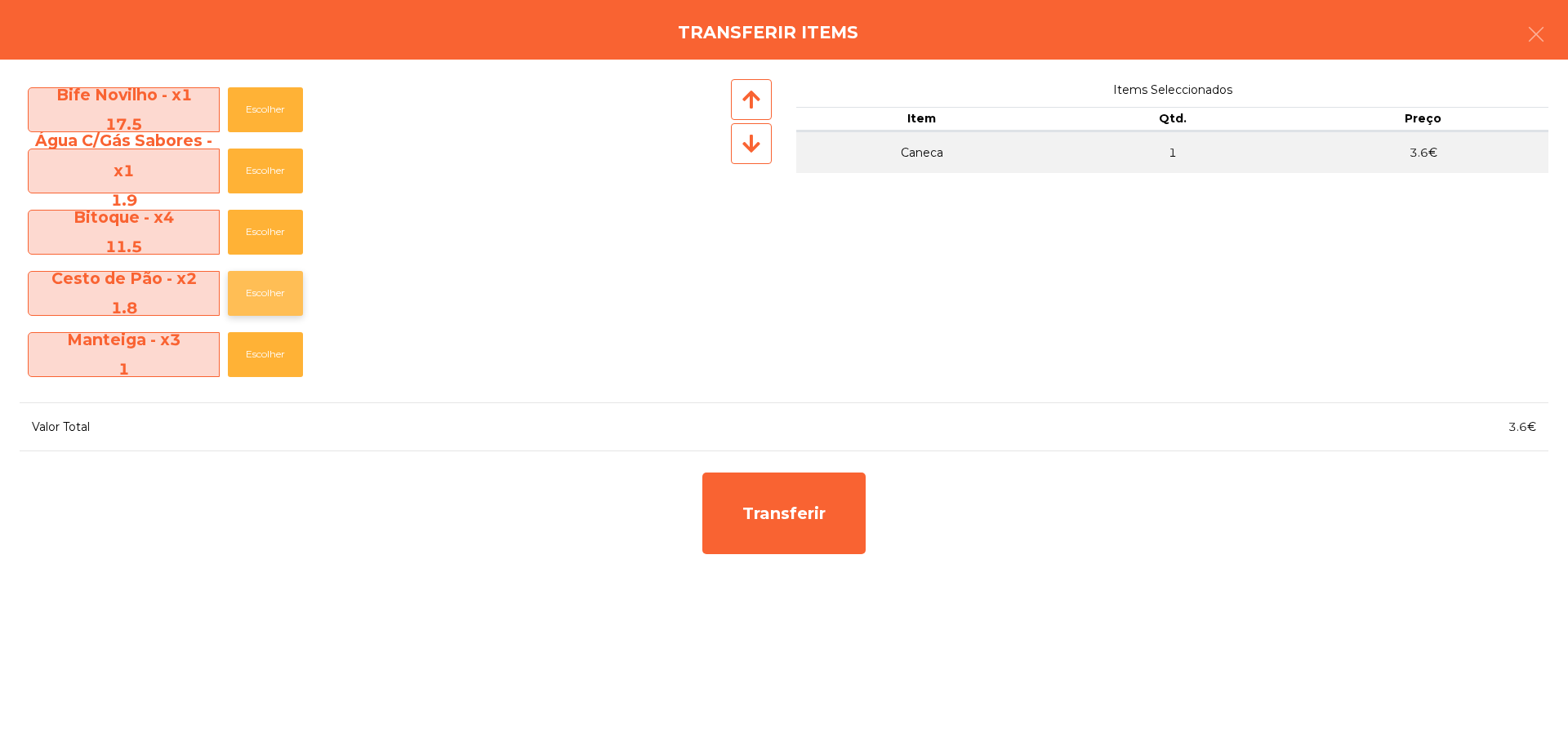
click at [265, 287] on button "Escolher" at bounding box center [265, 293] width 75 height 45
click at [268, 348] on button "Escolher" at bounding box center [265, 354] width 75 height 45
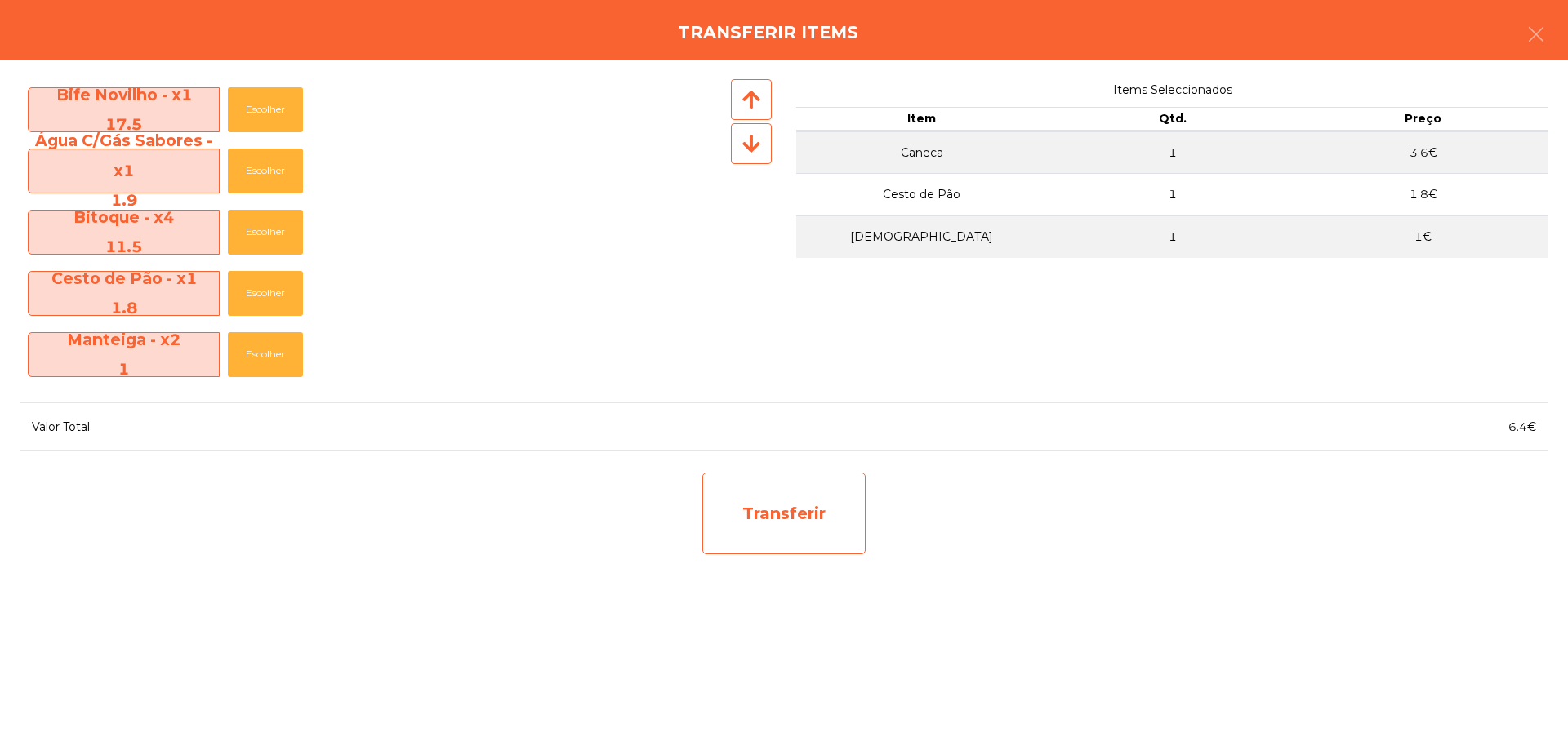
click at [785, 526] on div "Transferir" at bounding box center [783, 514] width 163 height 82
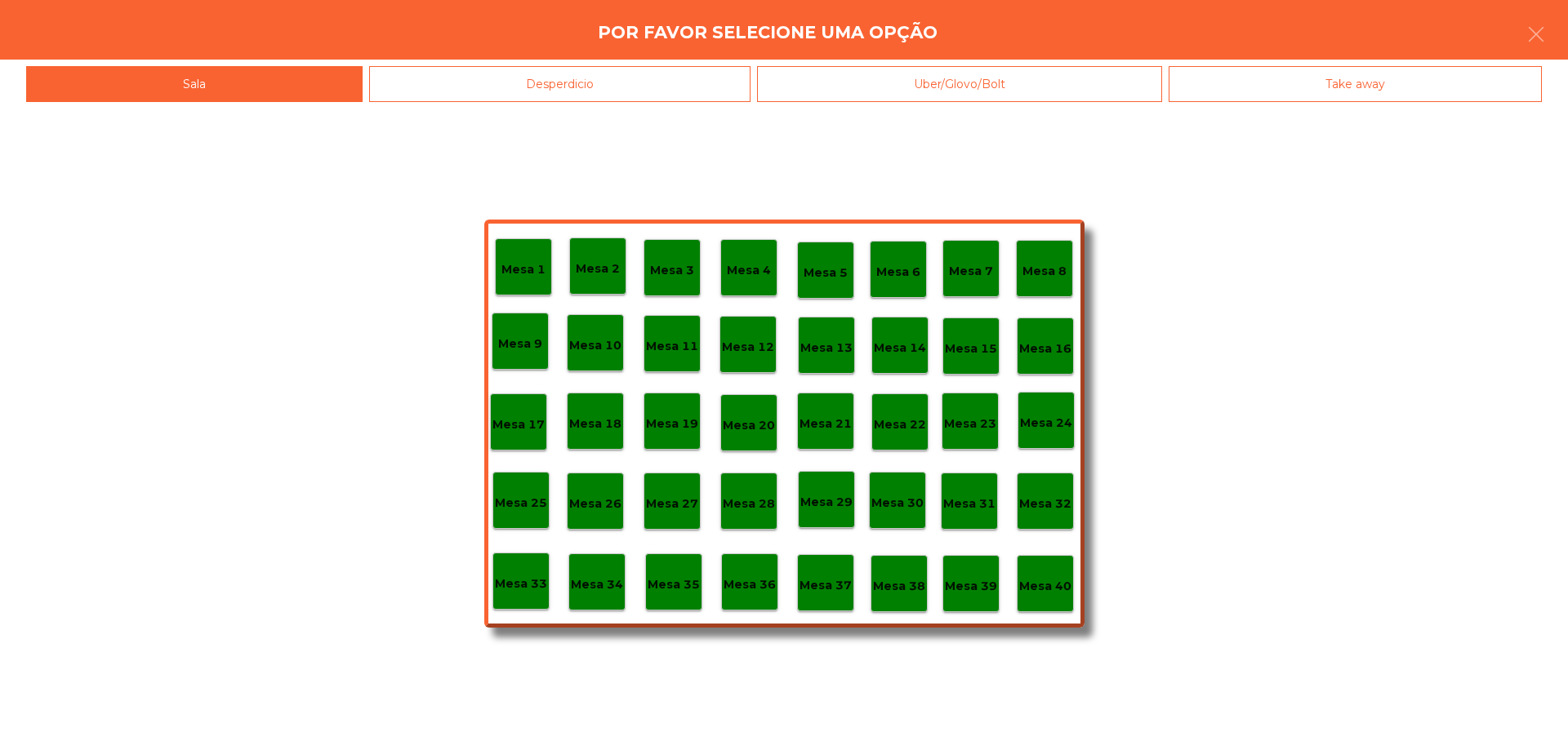
click at [896, 576] on div "Mesa 38" at bounding box center [899, 584] width 52 height 25
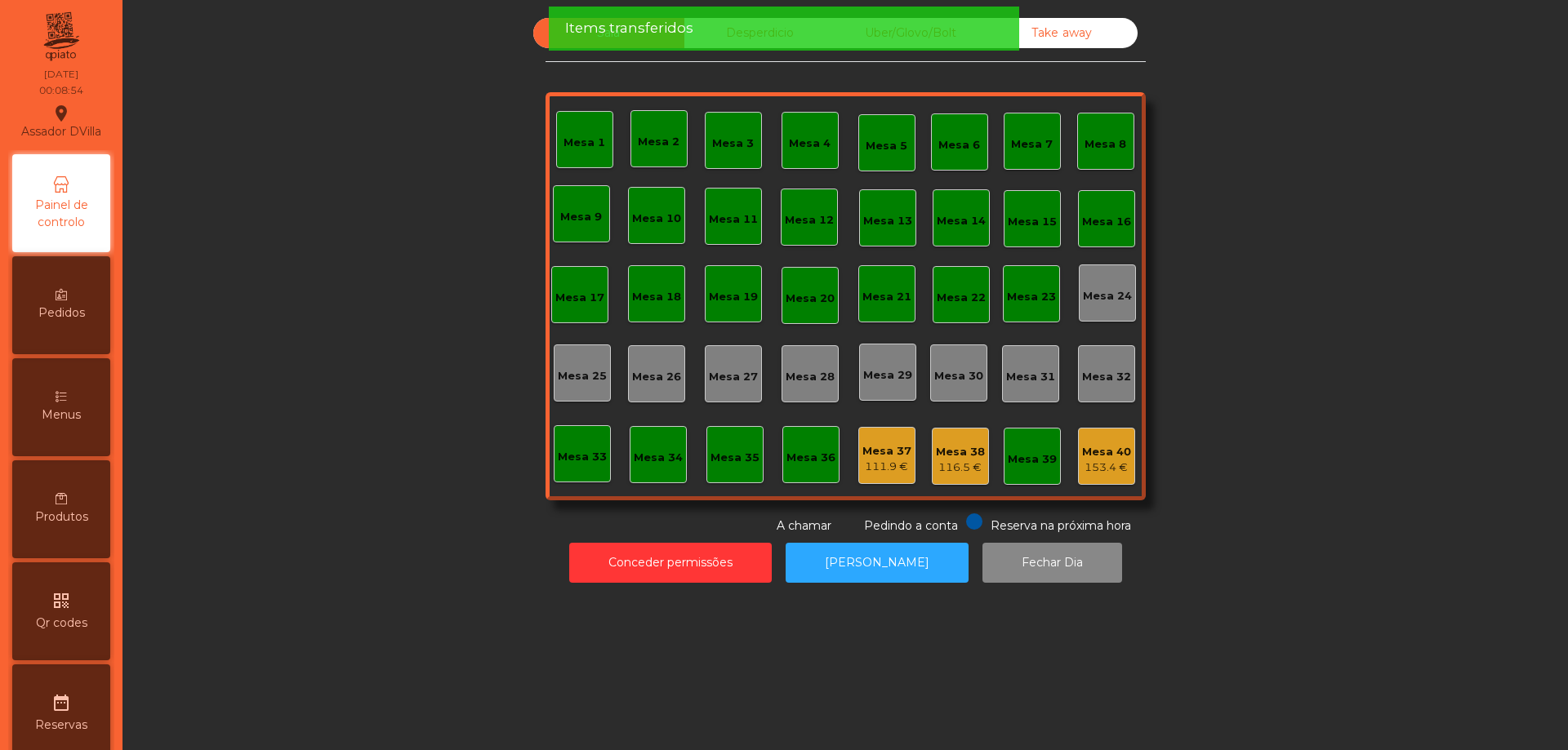
click at [960, 452] on div "Mesa 38" at bounding box center [961, 452] width 49 height 16
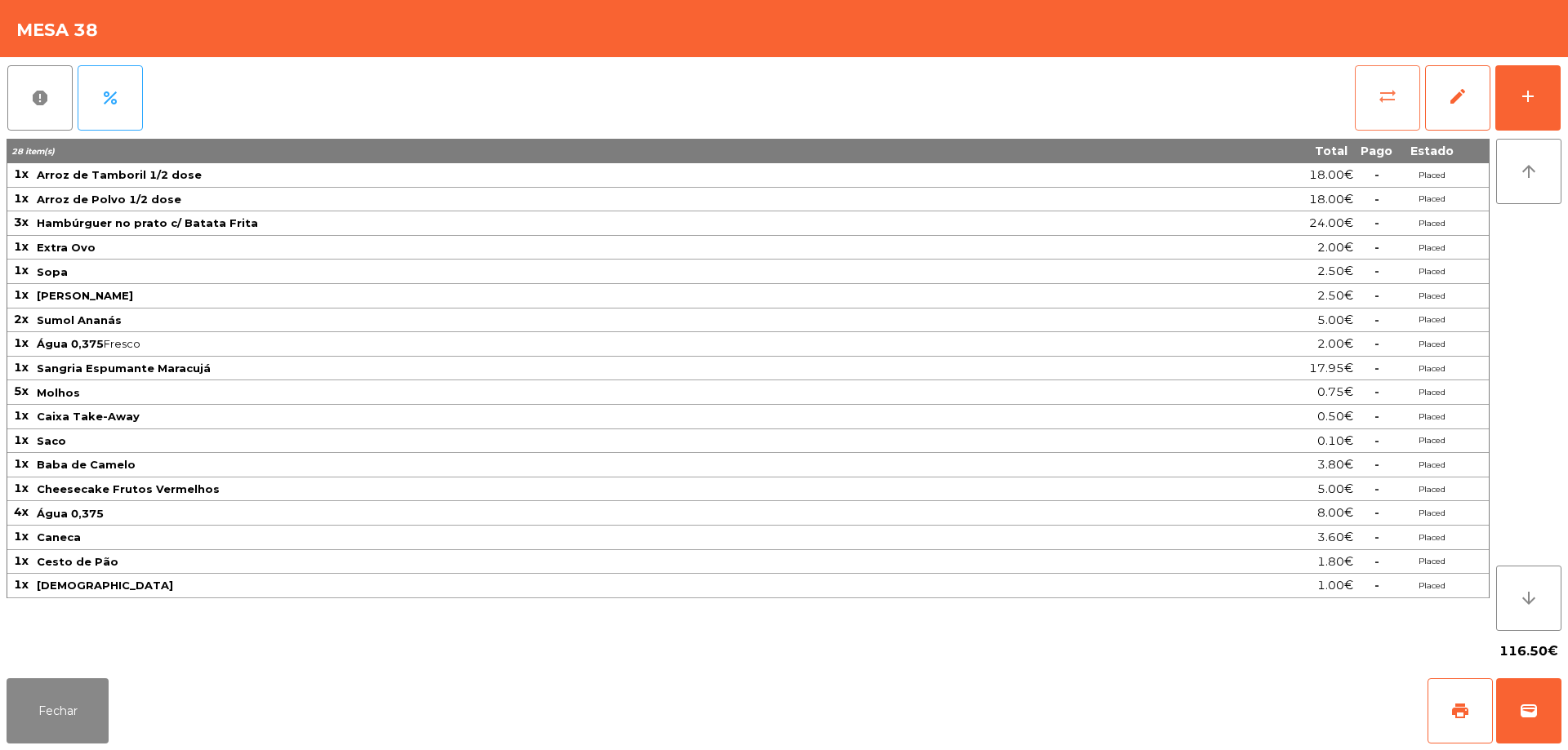
click at [1389, 98] on span "sync_alt" at bounding box center [1387, 95] width 19 height 19
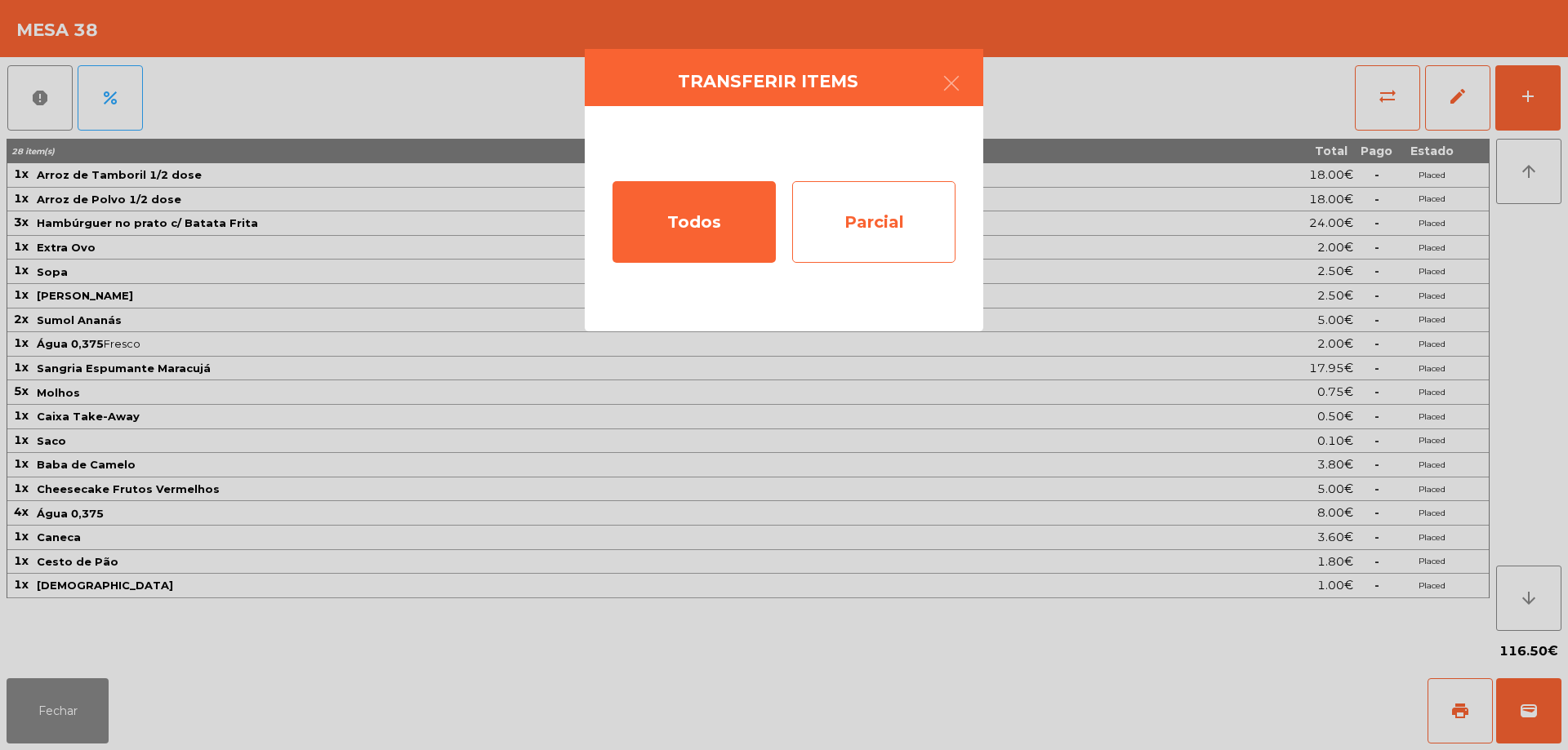
click at [874, 240] on div "Parcial" at bounding box center [874, 222] width 163 height 82
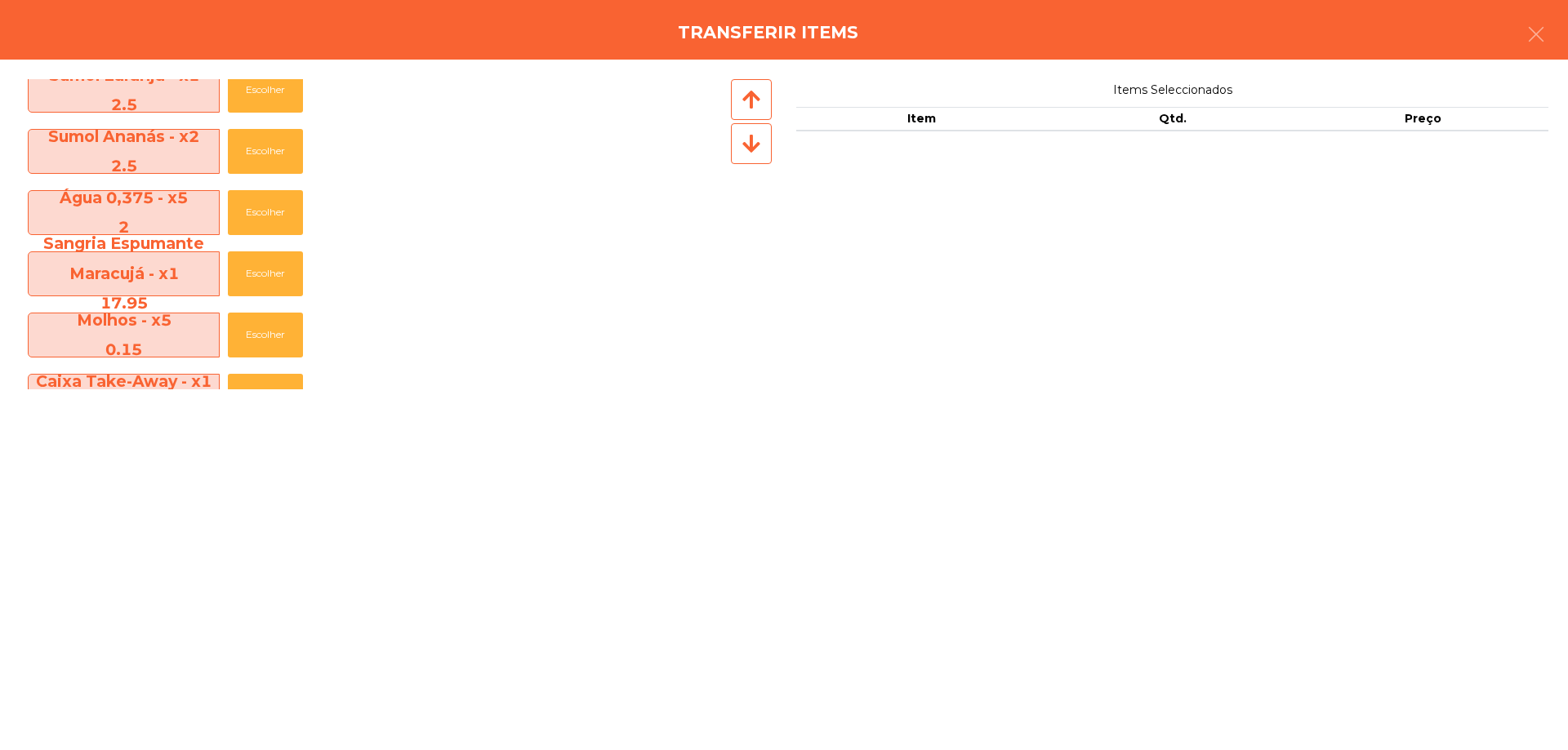
scroll to position [327, 0]
click at [269, 336] on button "Escolher" at bounding box center [265, 334] width 75 height 45
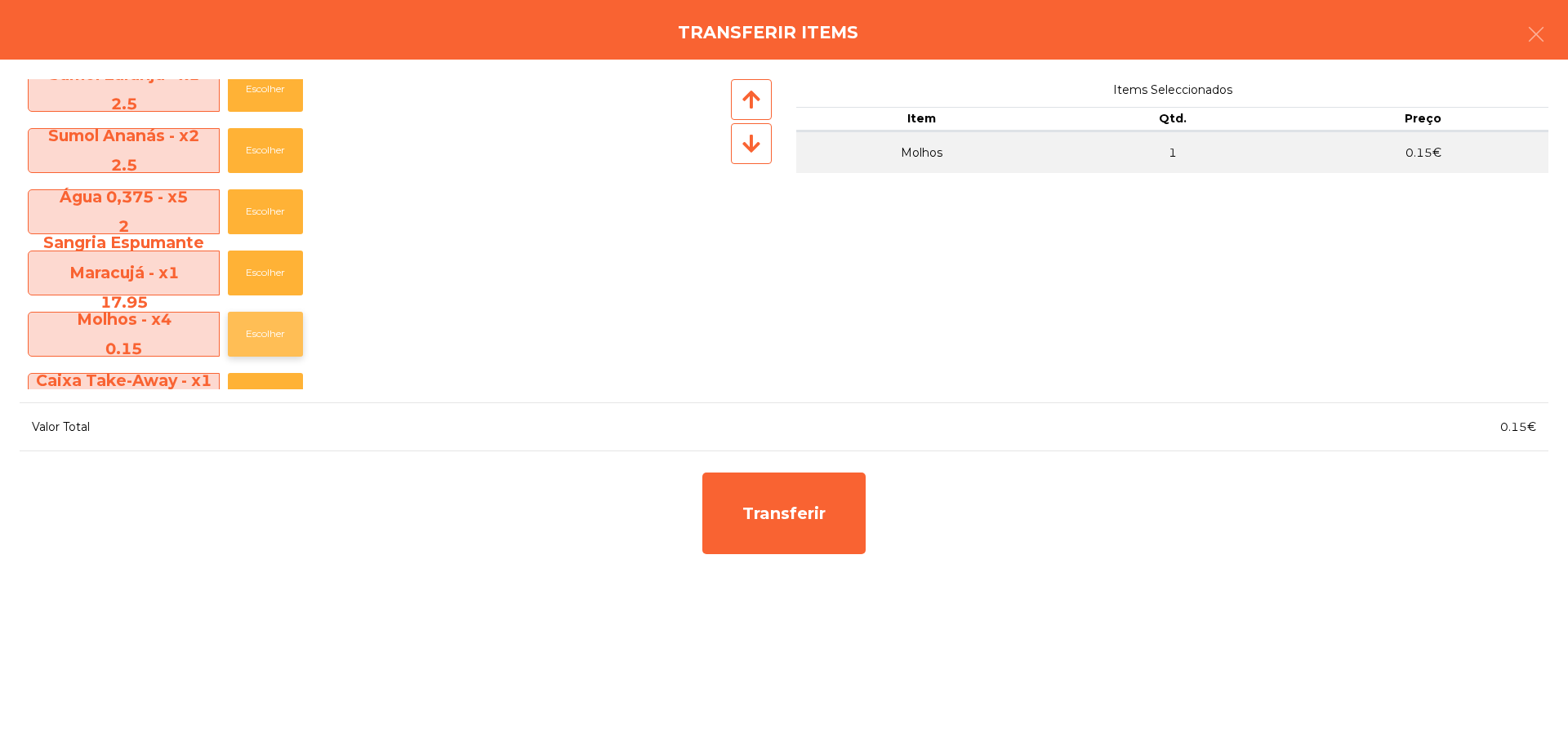
click at [269, 336] on button "Escolher" at bounding box center [265, 334] width 75 height 45
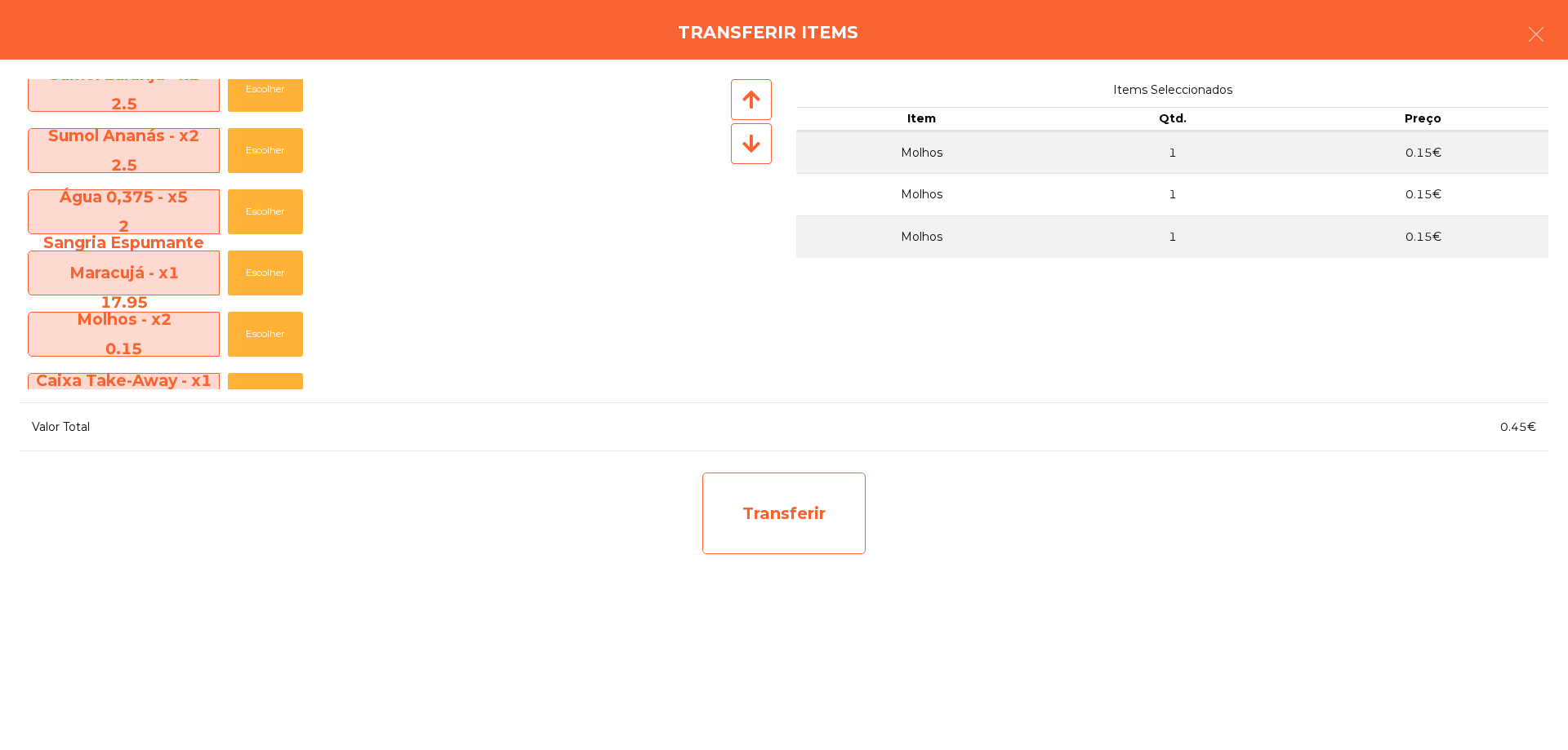
click at [837, 533] on div "Transferir" at bounding box center [783, 514] width 163 height 82
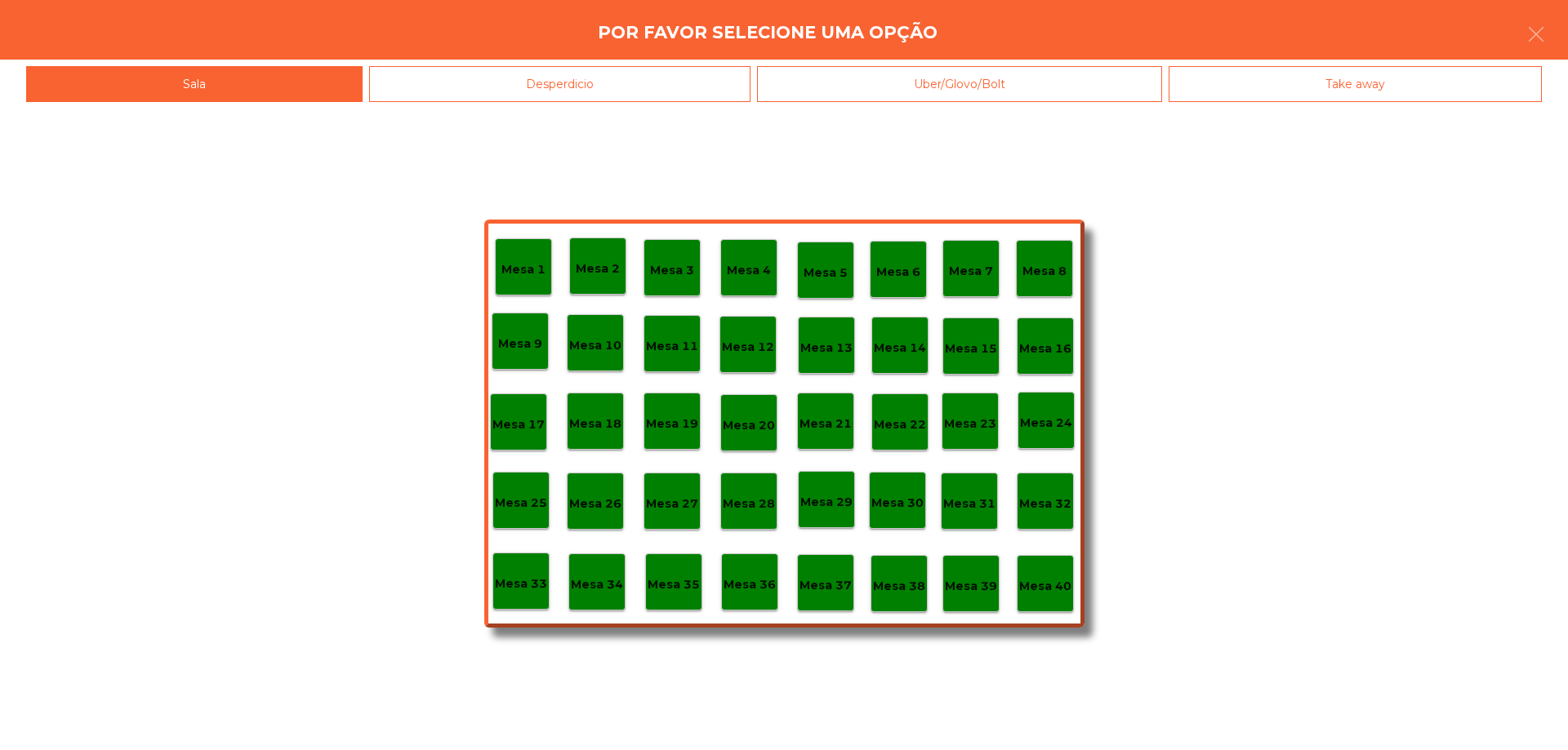
click at [1038, 582] on p "Mesa 40" at bounding box center [1045, 586] width 52 height 19
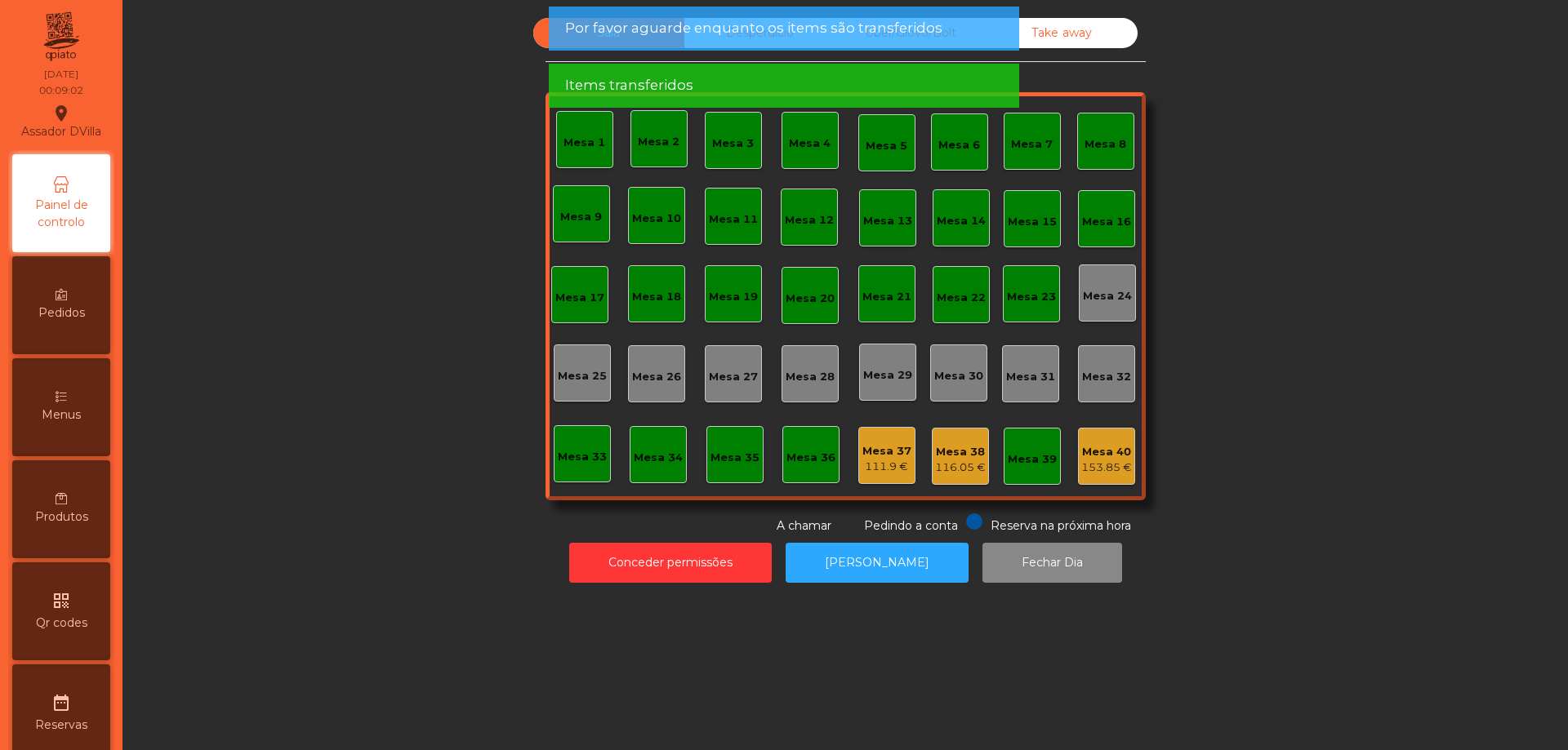
click at [1121, 438] on div "Mesa 40 153.85 €" at bounding box center [1107, 456] width 51 height 38
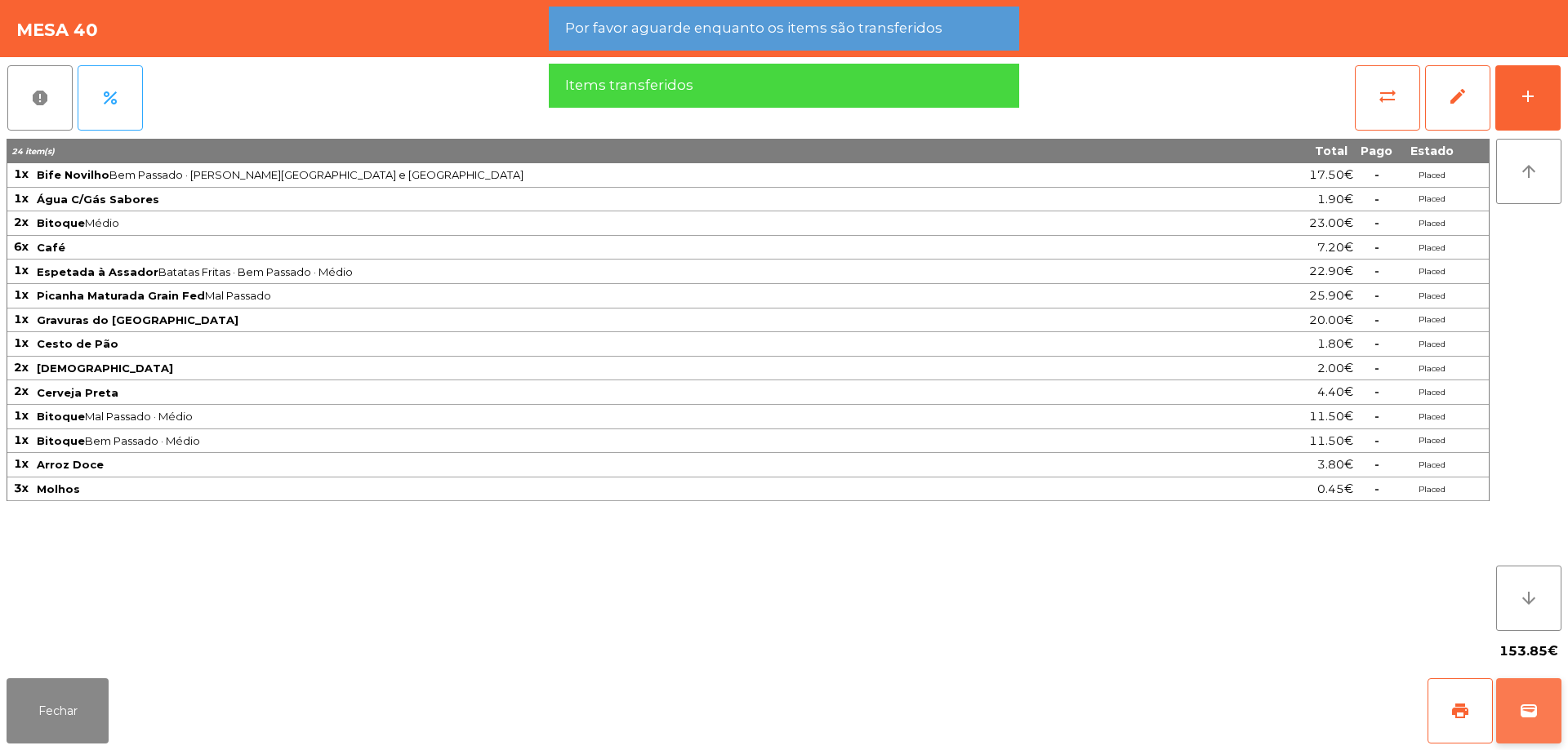
click at [1523, 700] on button "wallet" at bounding box center [1528, 710] width 65 height 65
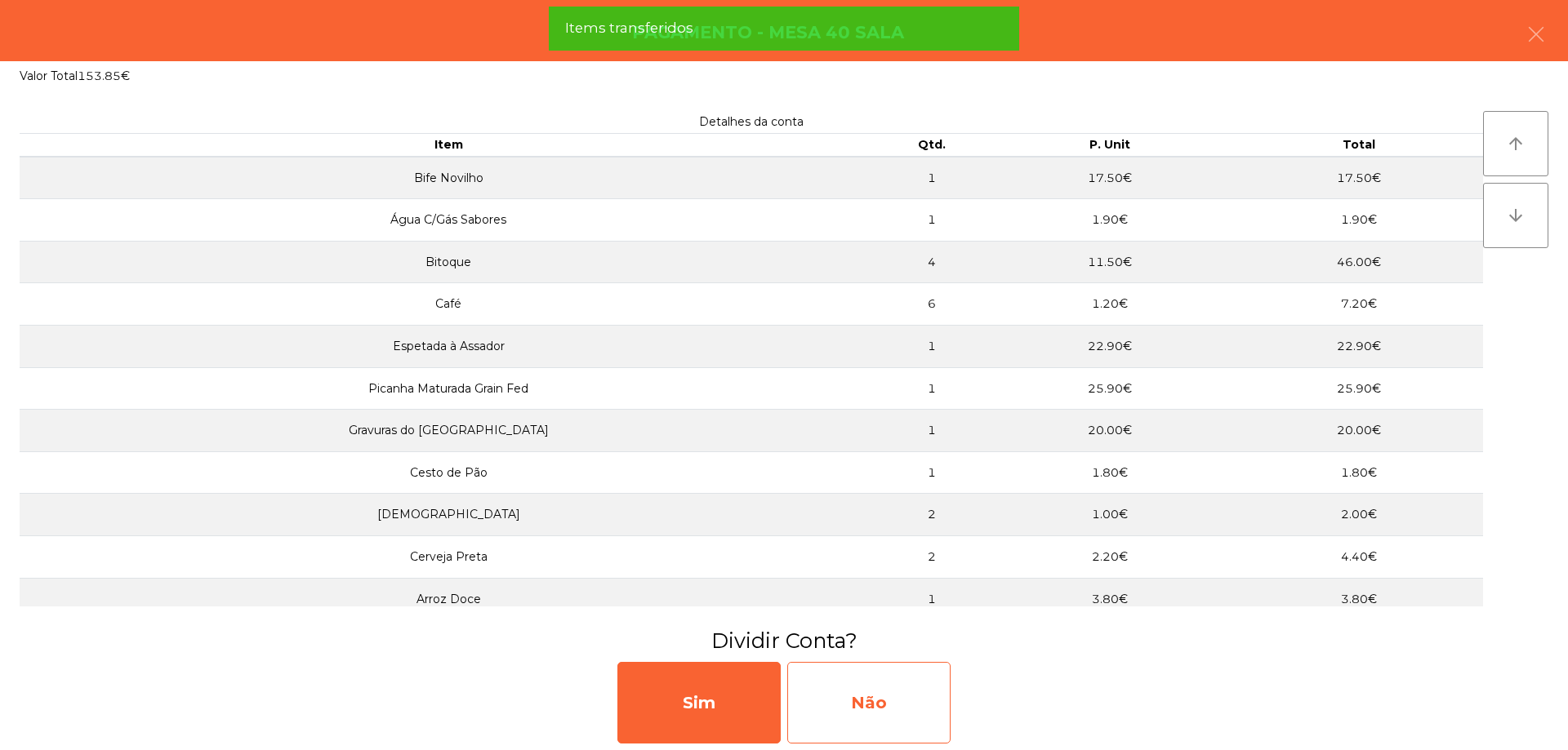
click at [917, 702] on div "Não" at bounding box center [868, 703] width 163 height 82
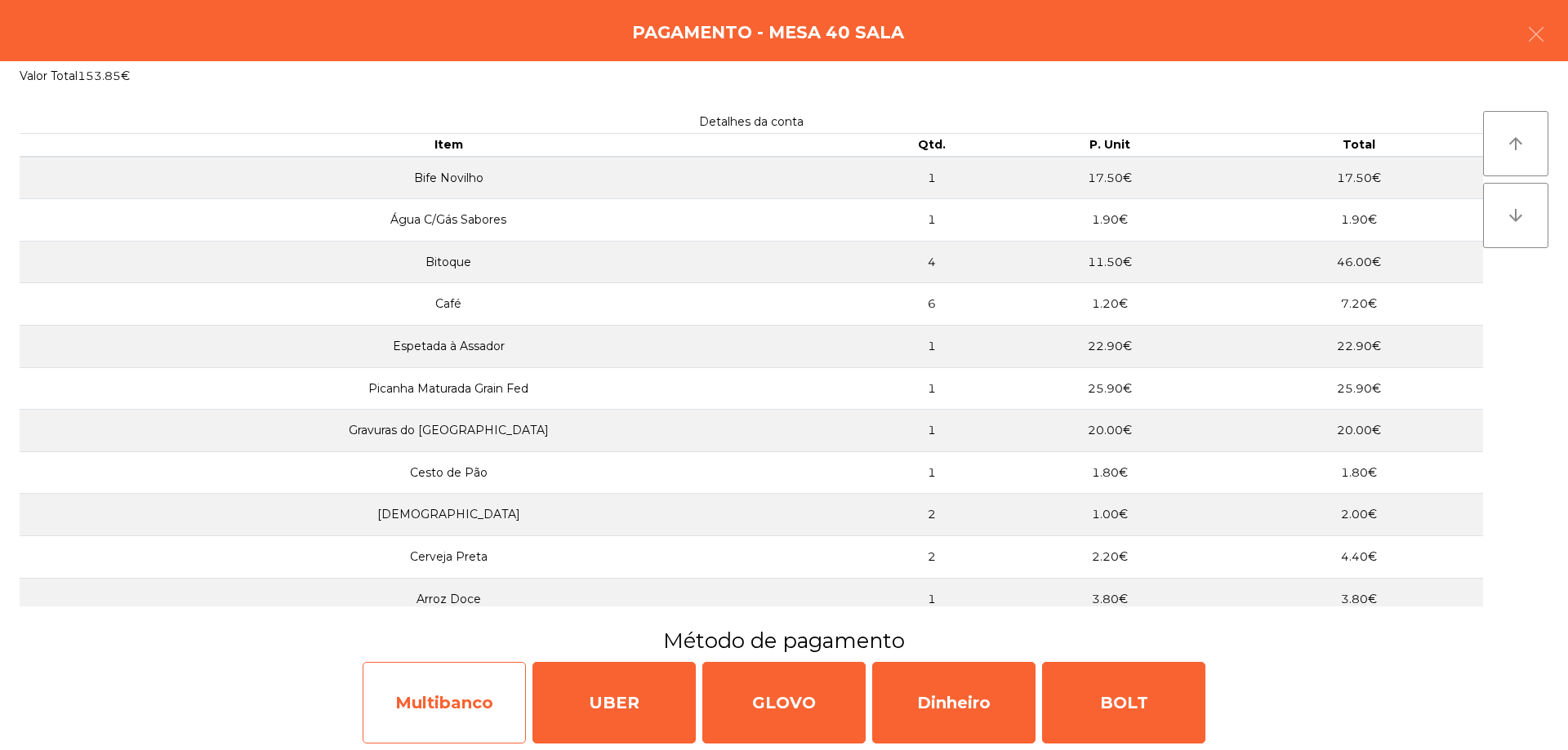
click at [513, 693] on div "Multibanco" at bounding box center [444, 703] width 163 height 82
select select "**"
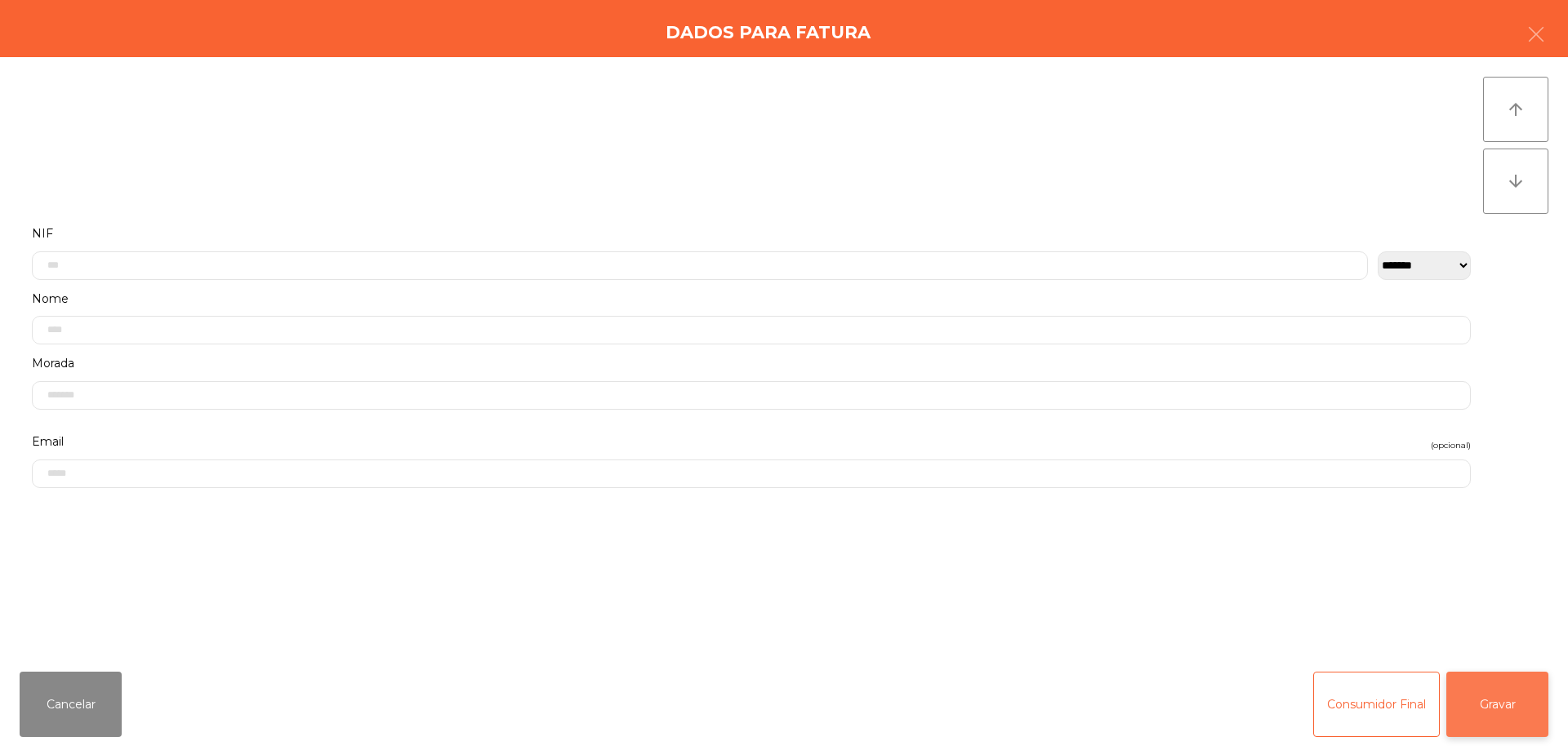
click at [1498, 703] on button "Gravar" at bounding box center [1497, 704] width 102 height 65
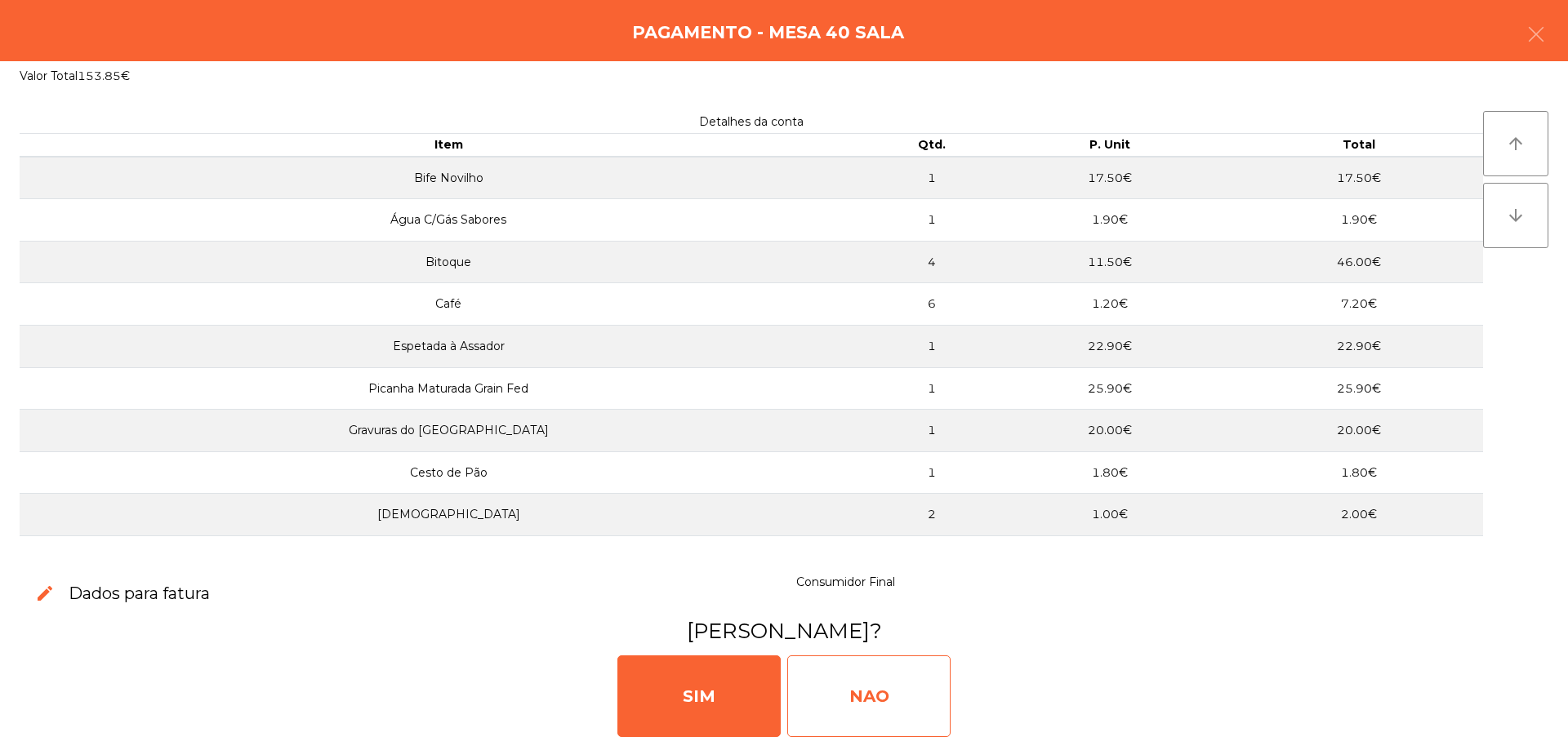
click at [846, 671] on div "NAO" at bounding box center [868, 696] width 163 height 82
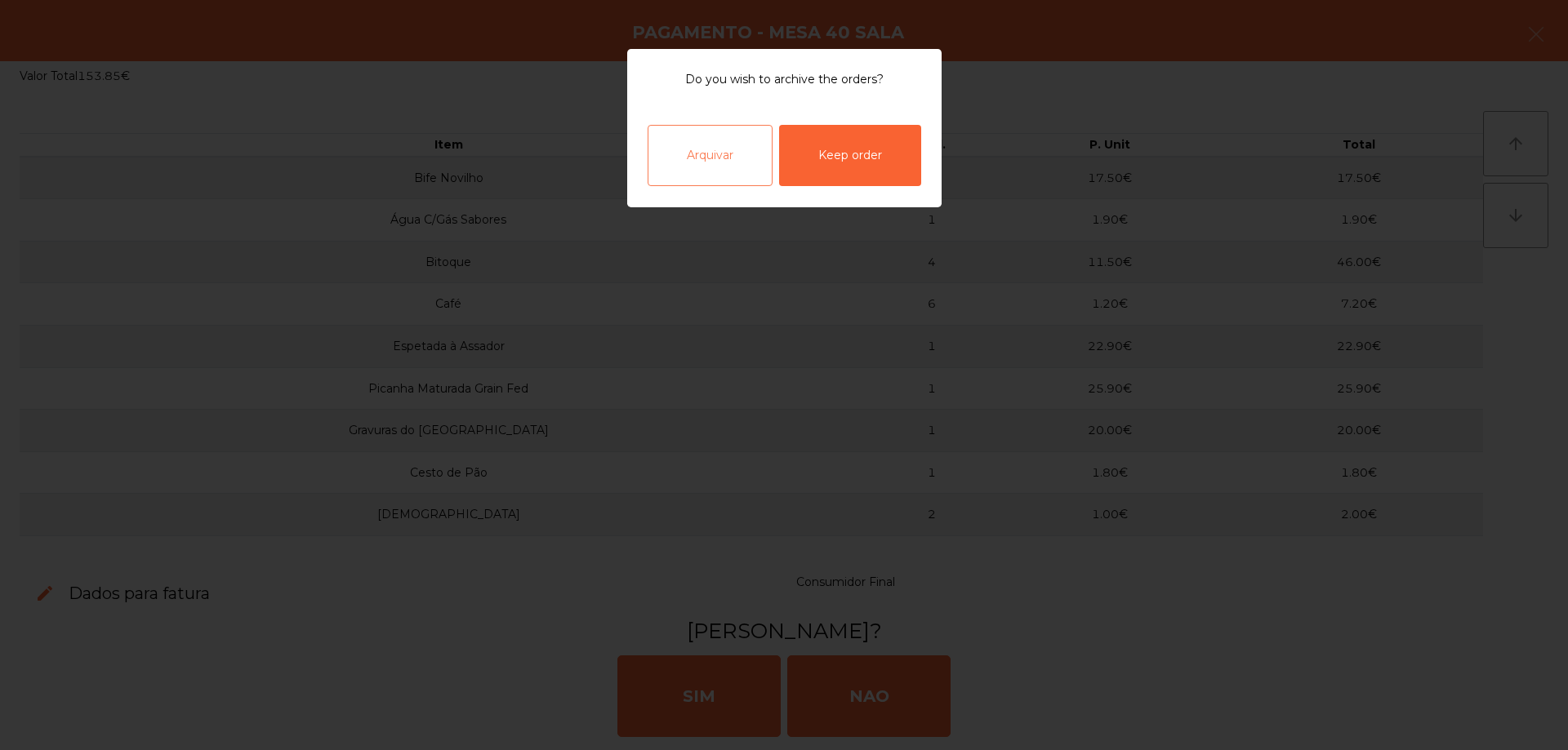
click at [733, 170] on div "Arquivar" at bounding box center [710, 155] width 125 height 61
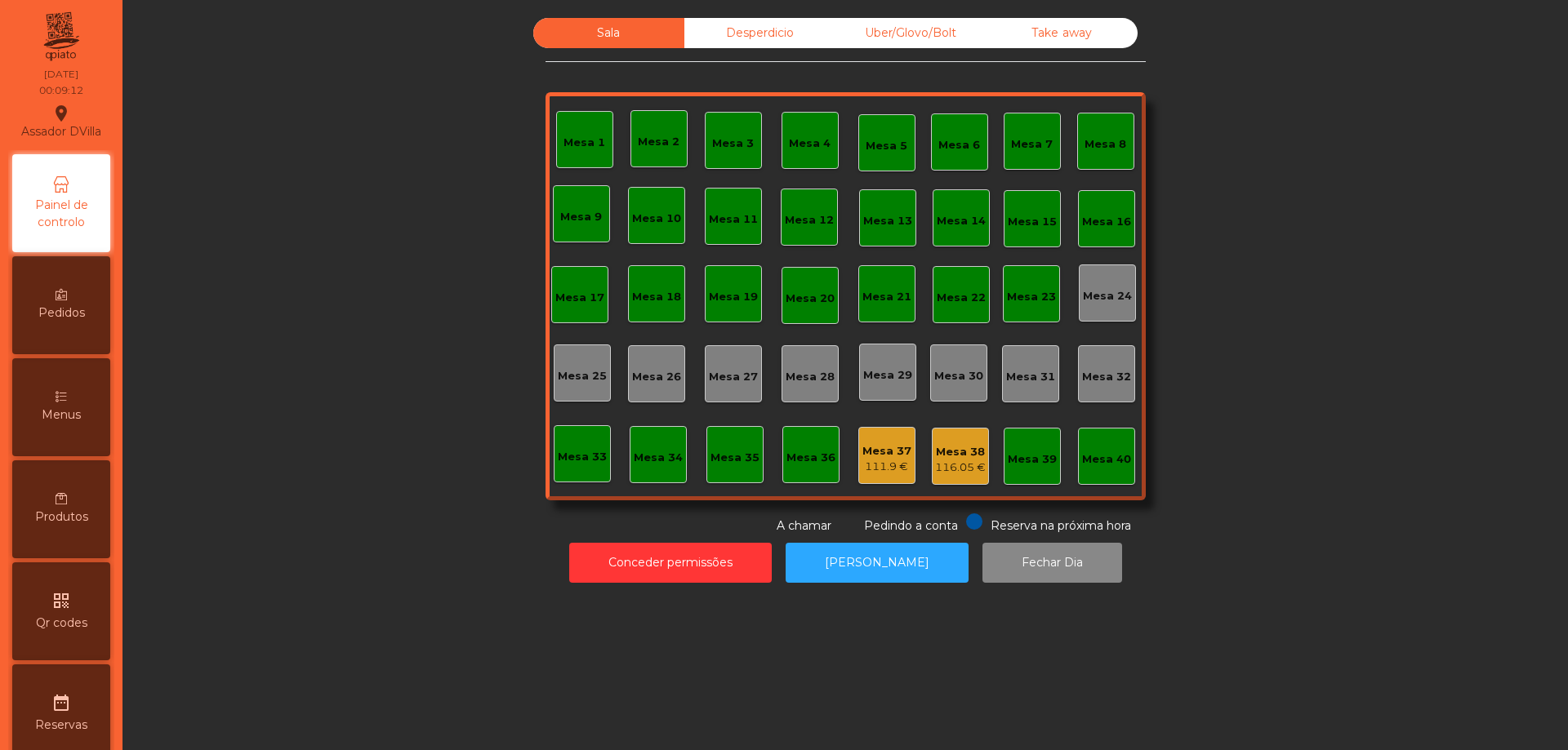
click at [887, 470] on div "111.9 €" at bounding box center [887, 466] width 49 height 16
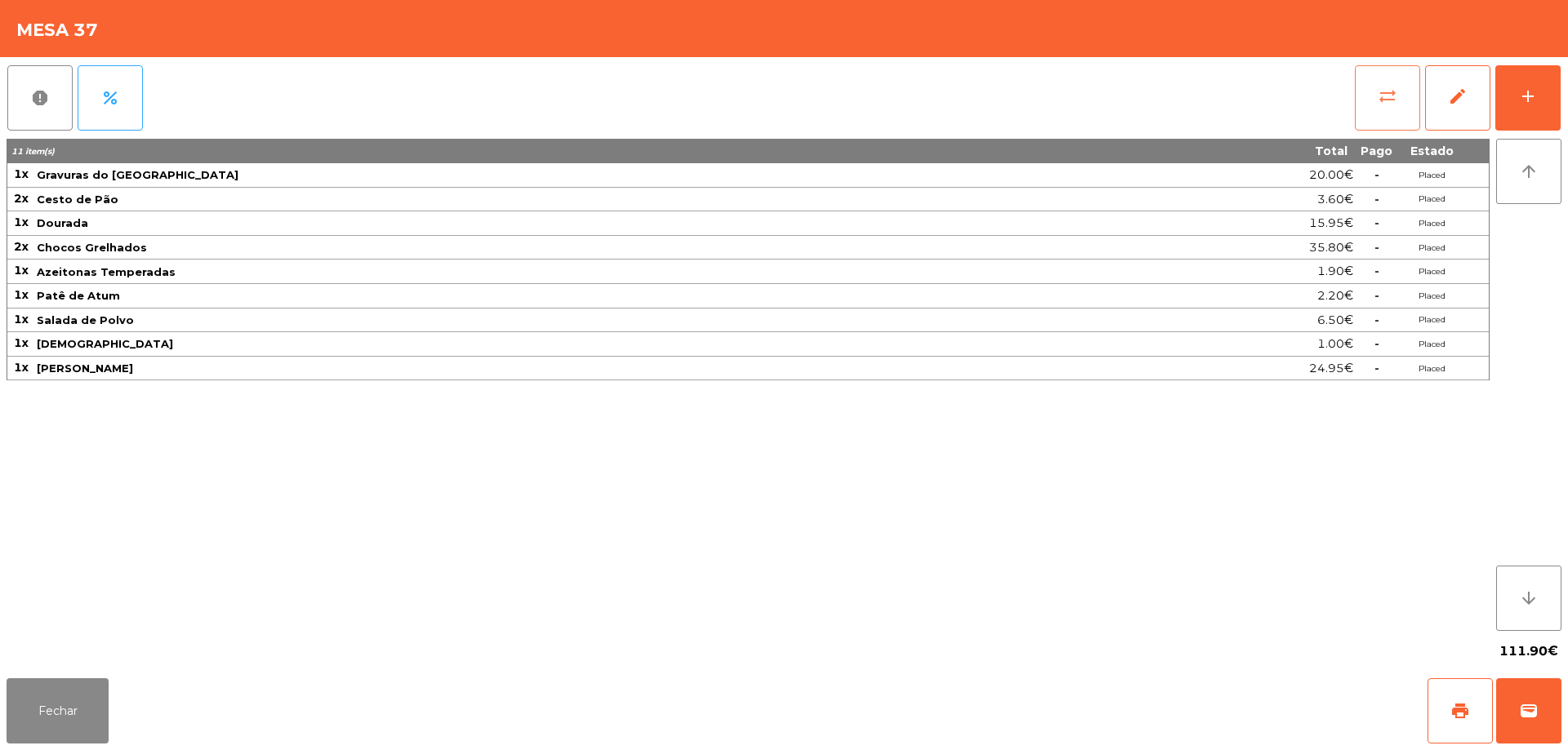
click at [1379, 97] on span "sync_alt" at bounding box center [1387, 95] width 19 height 19
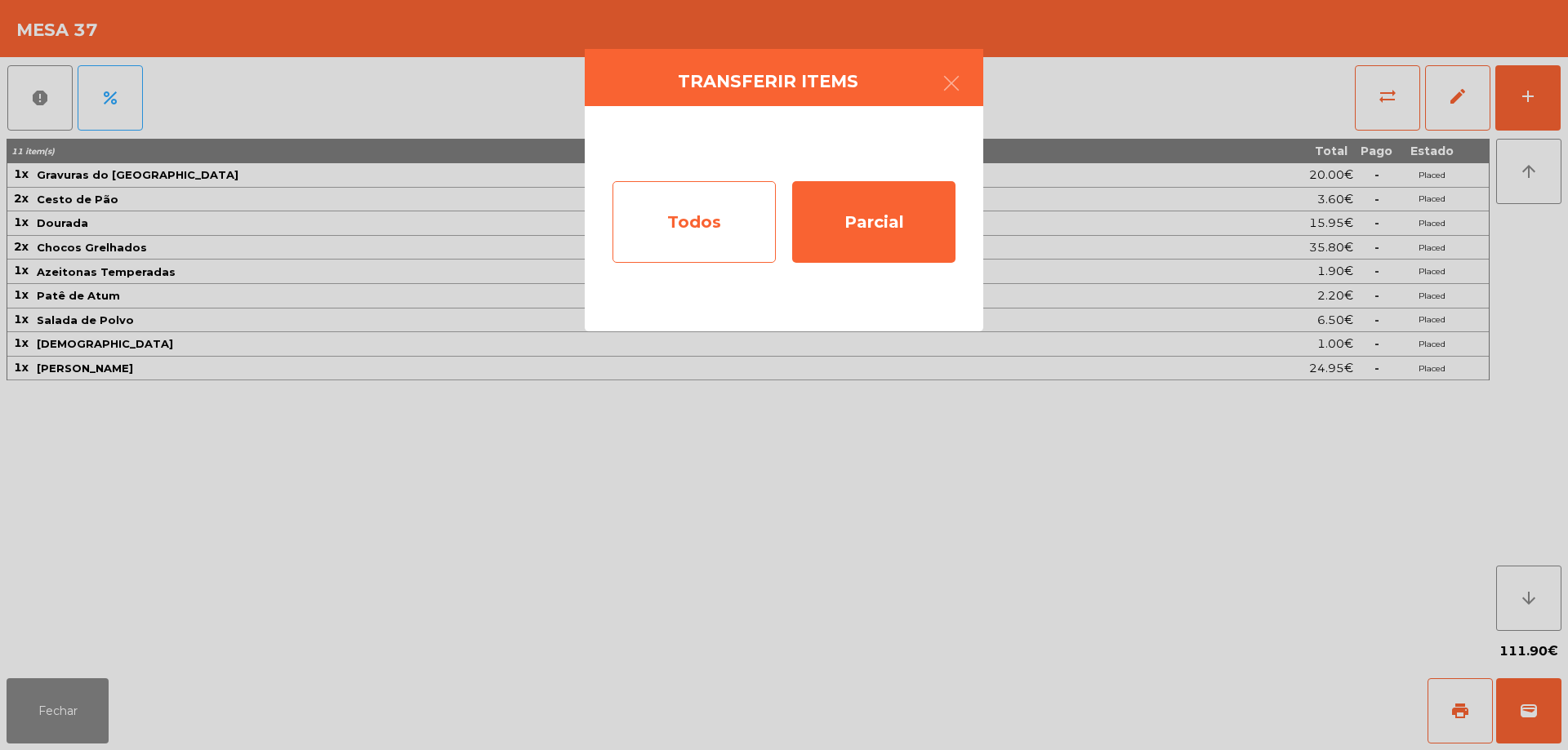
click at [726, 226] on div "Todos" at bounding box center [694, 222] width 163 height 82
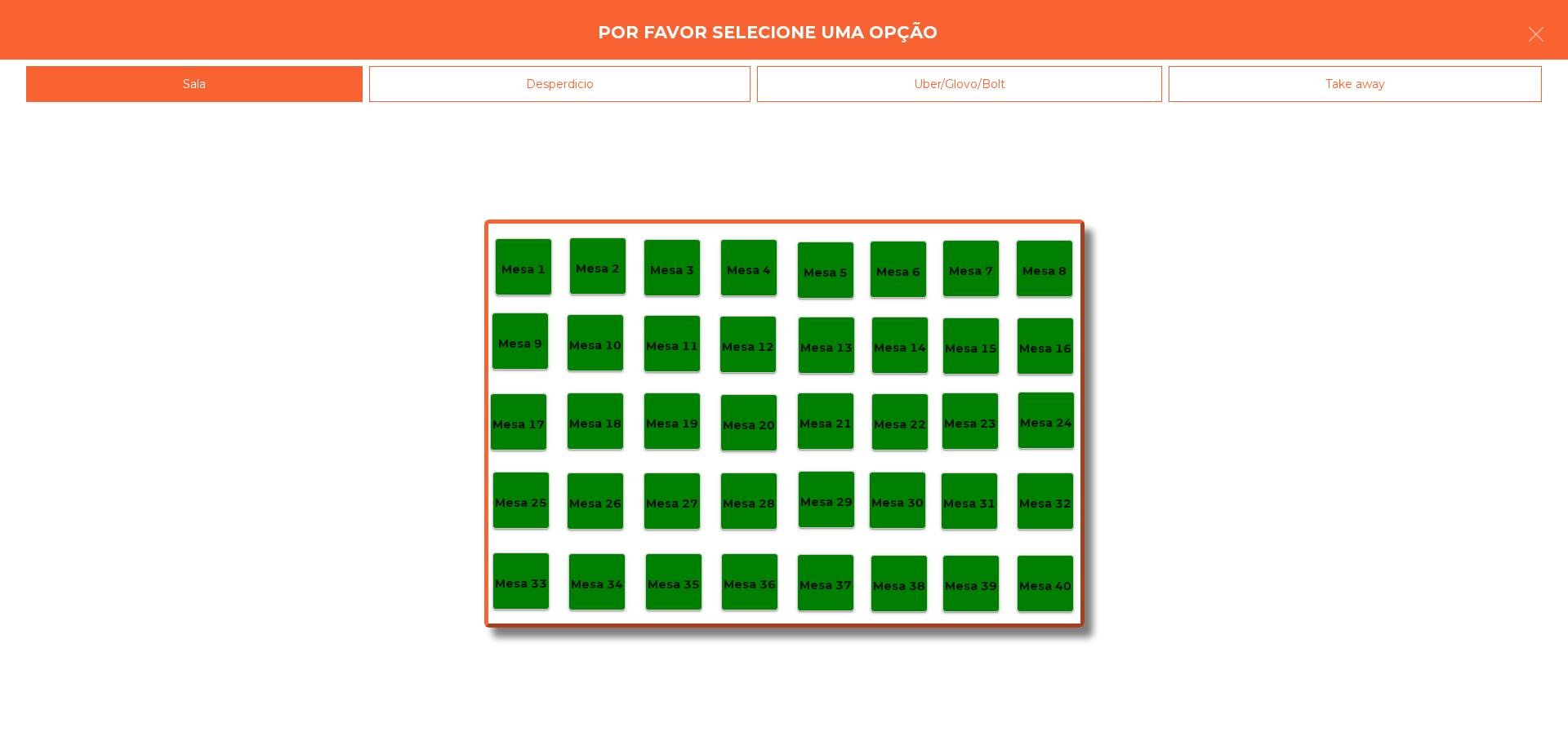
click at [914, 576] on div "Mesa 38" at bounding box center [899, 584] width 52 height 25
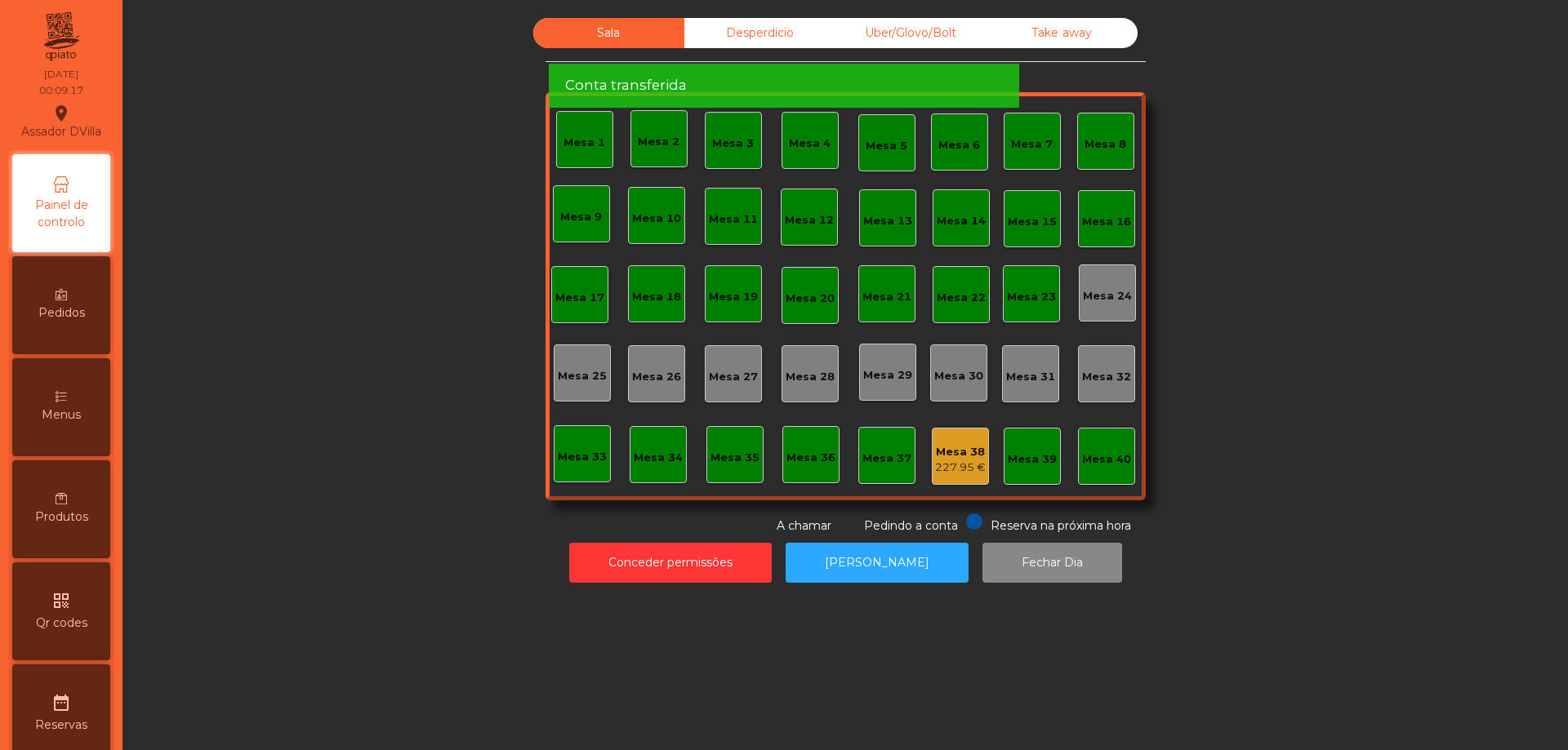
click at [961, 478] on div "Mesa 38 227.95 €" at bounding box center [961, 456] width 57 height 57
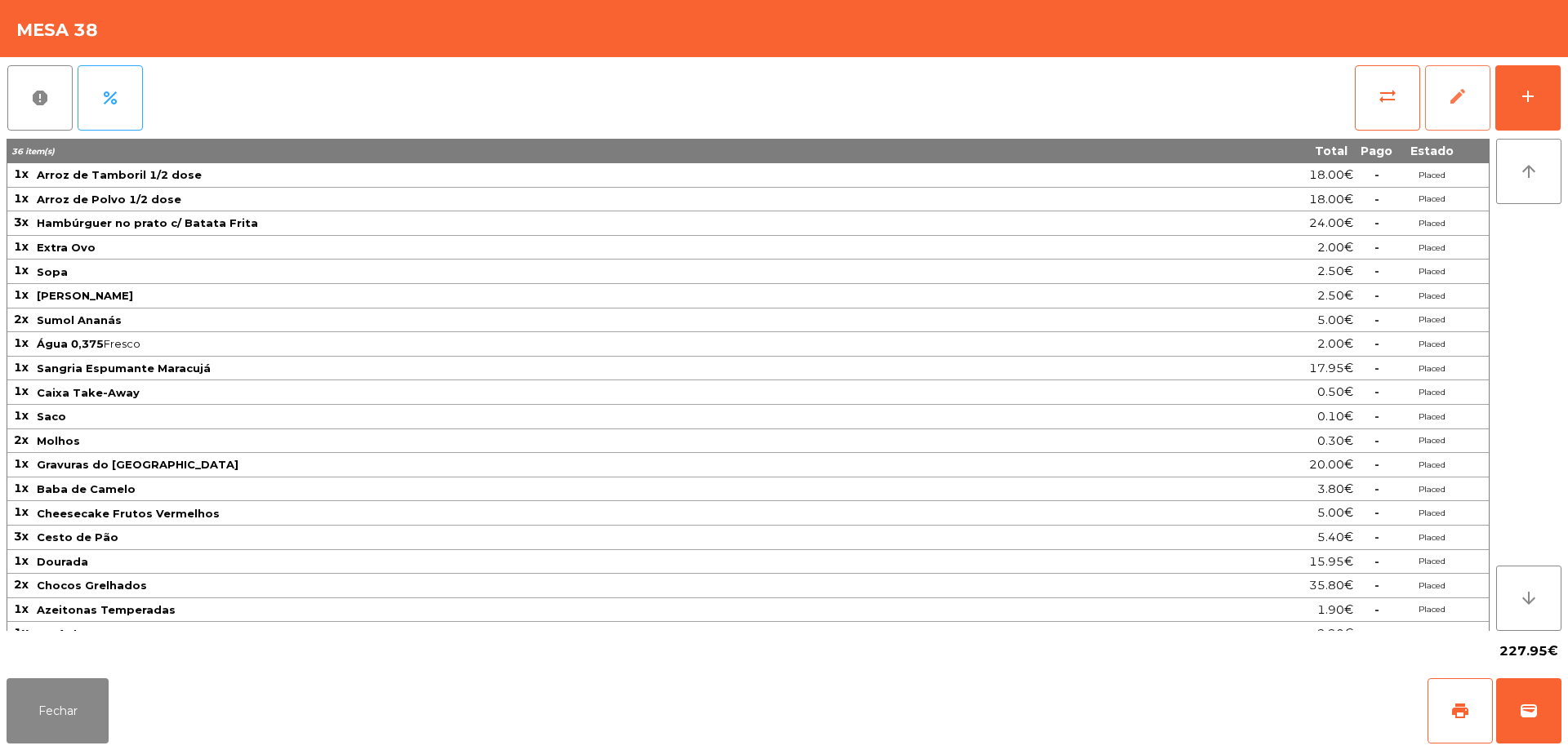
click at [1451, 103] on span "edit" at bounding box center [1457, 95] width 19 height 19
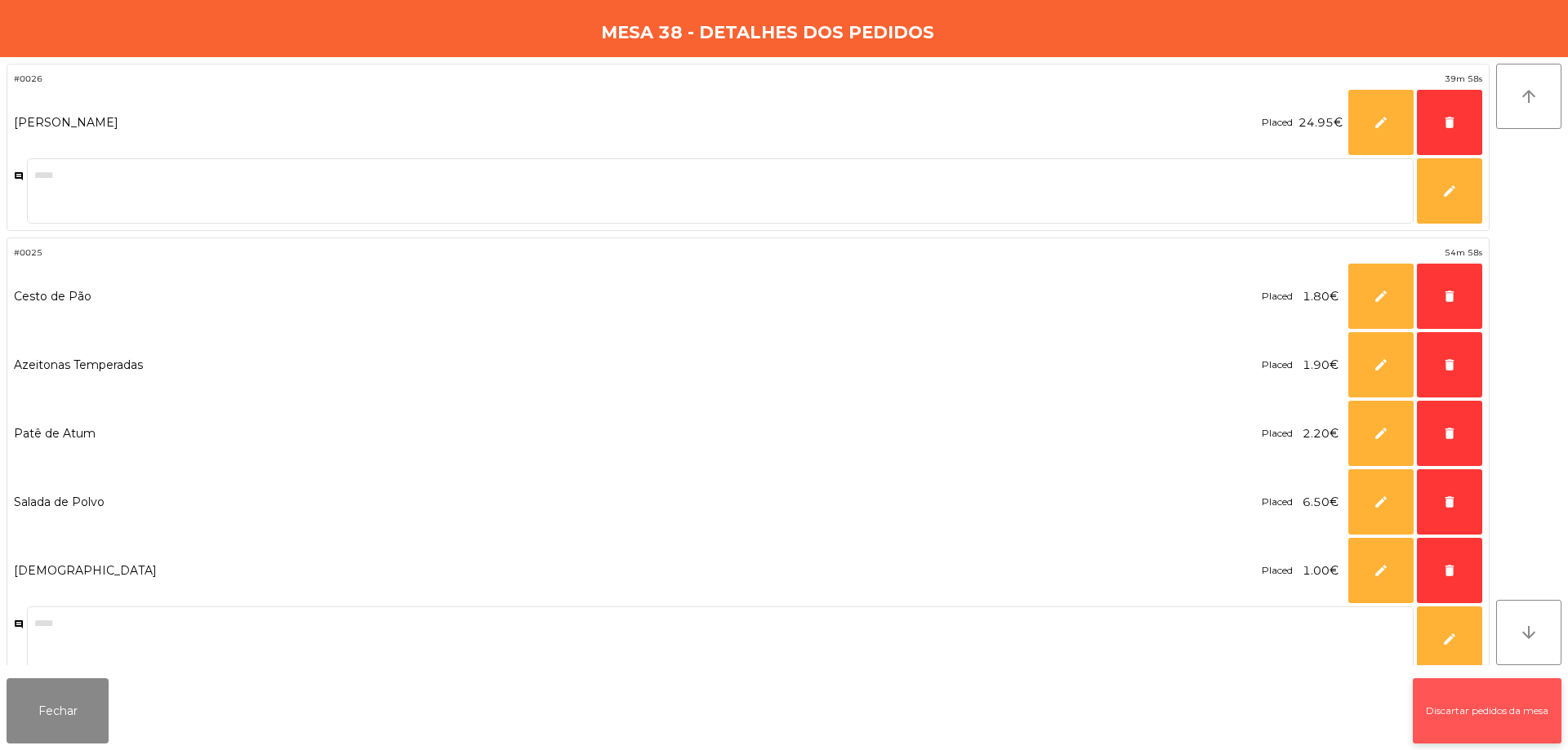
drag, startPoint x: 1397, startPoint y: 695, endPoint x: 1421, endPoint y: 697, distance: 24.1
click at [1401, 695] on div "Fechar Discartar pedidos da mesa" at bounding box center [784, 710] width 1568 height 79
click at [1428, 700] on button "Discartar pedidos da mesa" at bounding box center [1487, 710] width 149 height 65
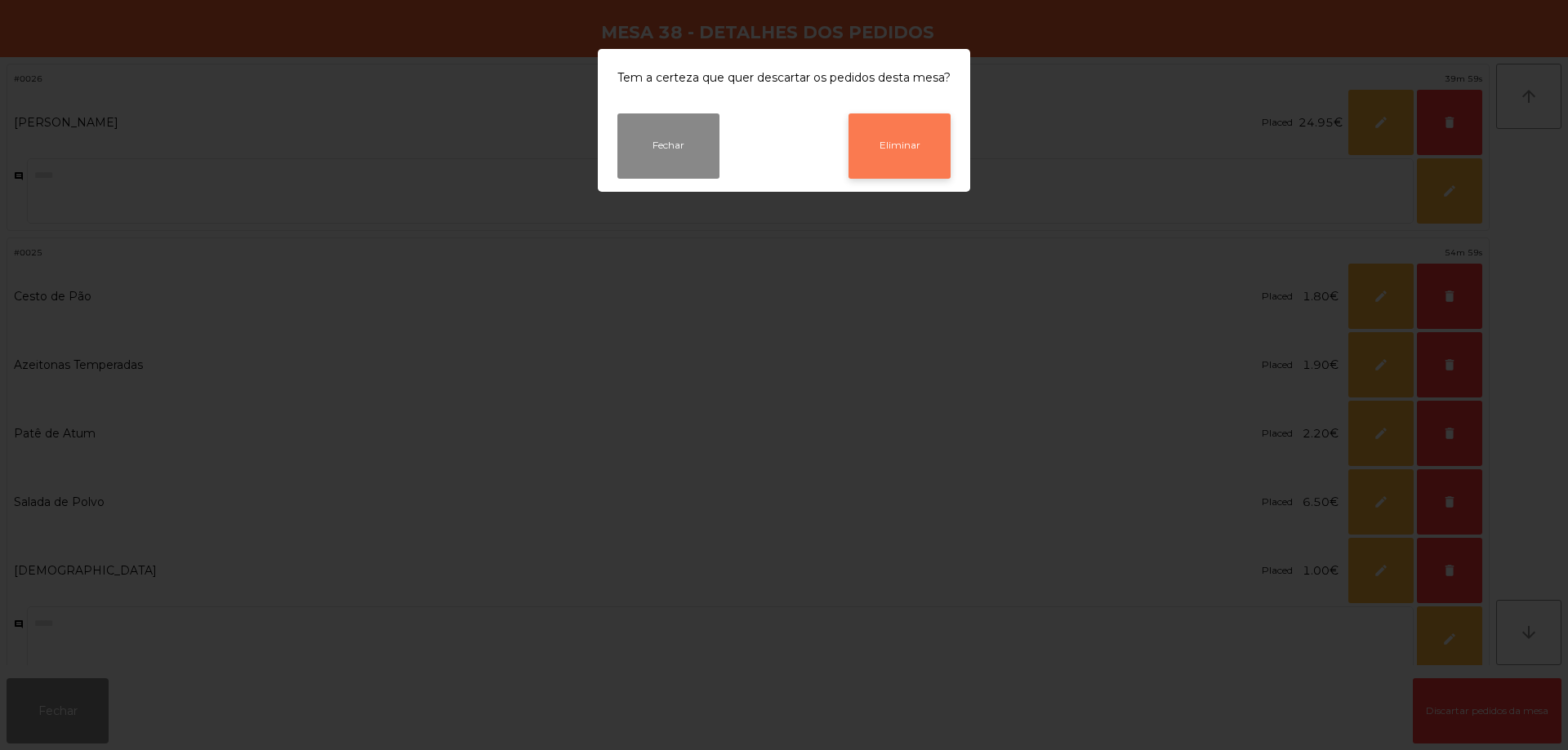
click at [896, 152] on button "Eliminar" at bounding box center [899, 145] width 102 height 65
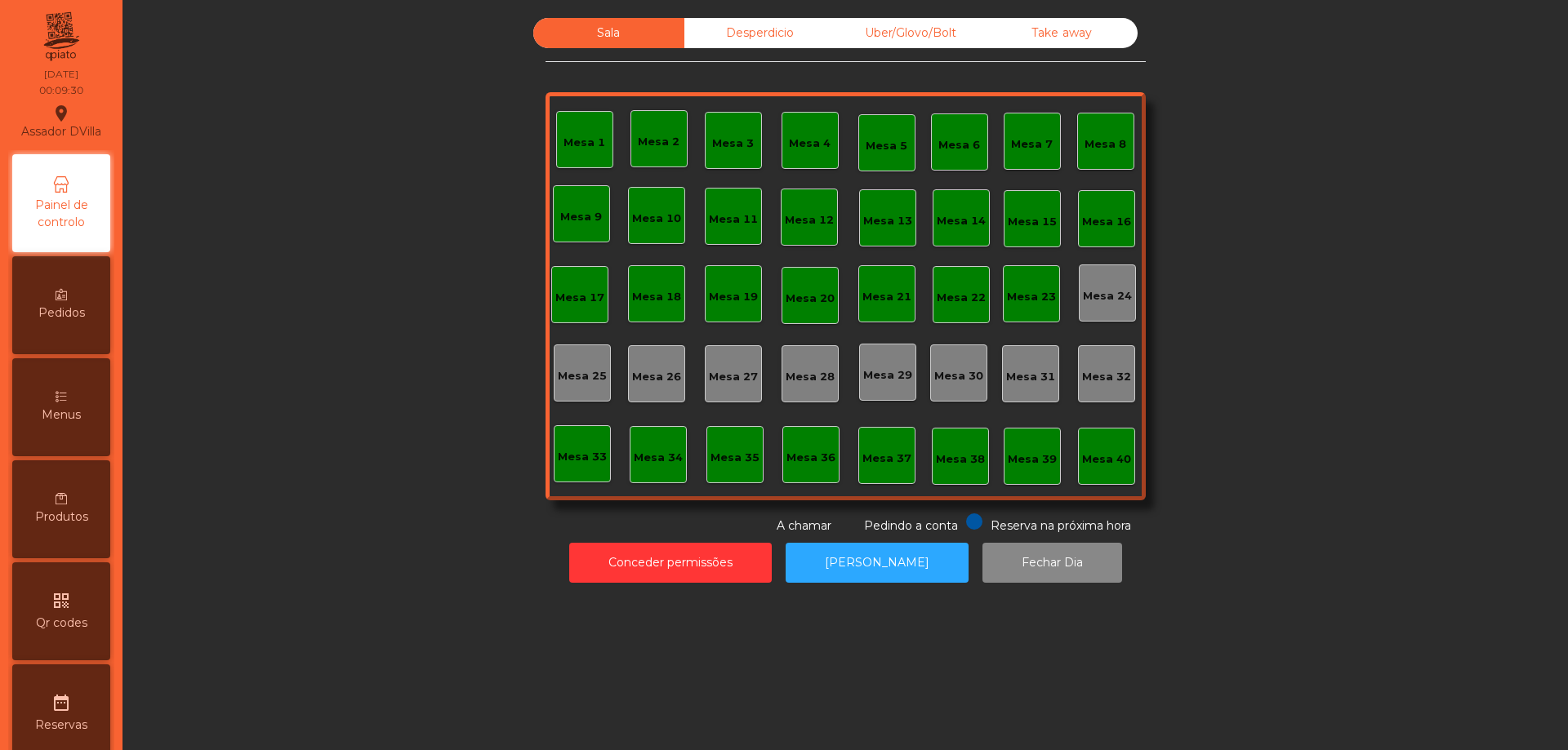
click at [760, 24] on div "Desperdicio" at bounding box center [760, 33] width 151 height 30
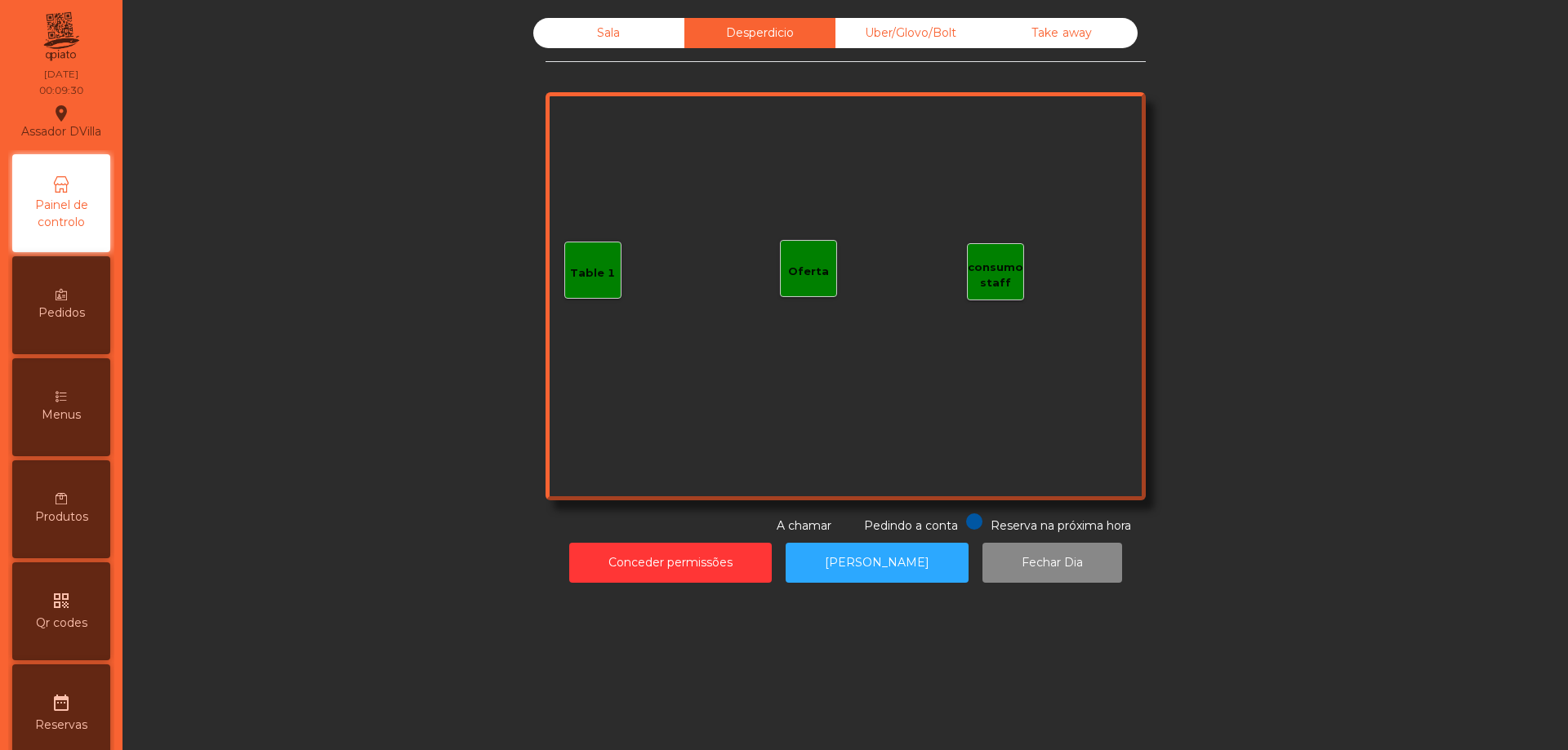
click at [942, 24] on div "Uber/Glovo/Bolt" at bounding box center [911, 33] width 151 height 30
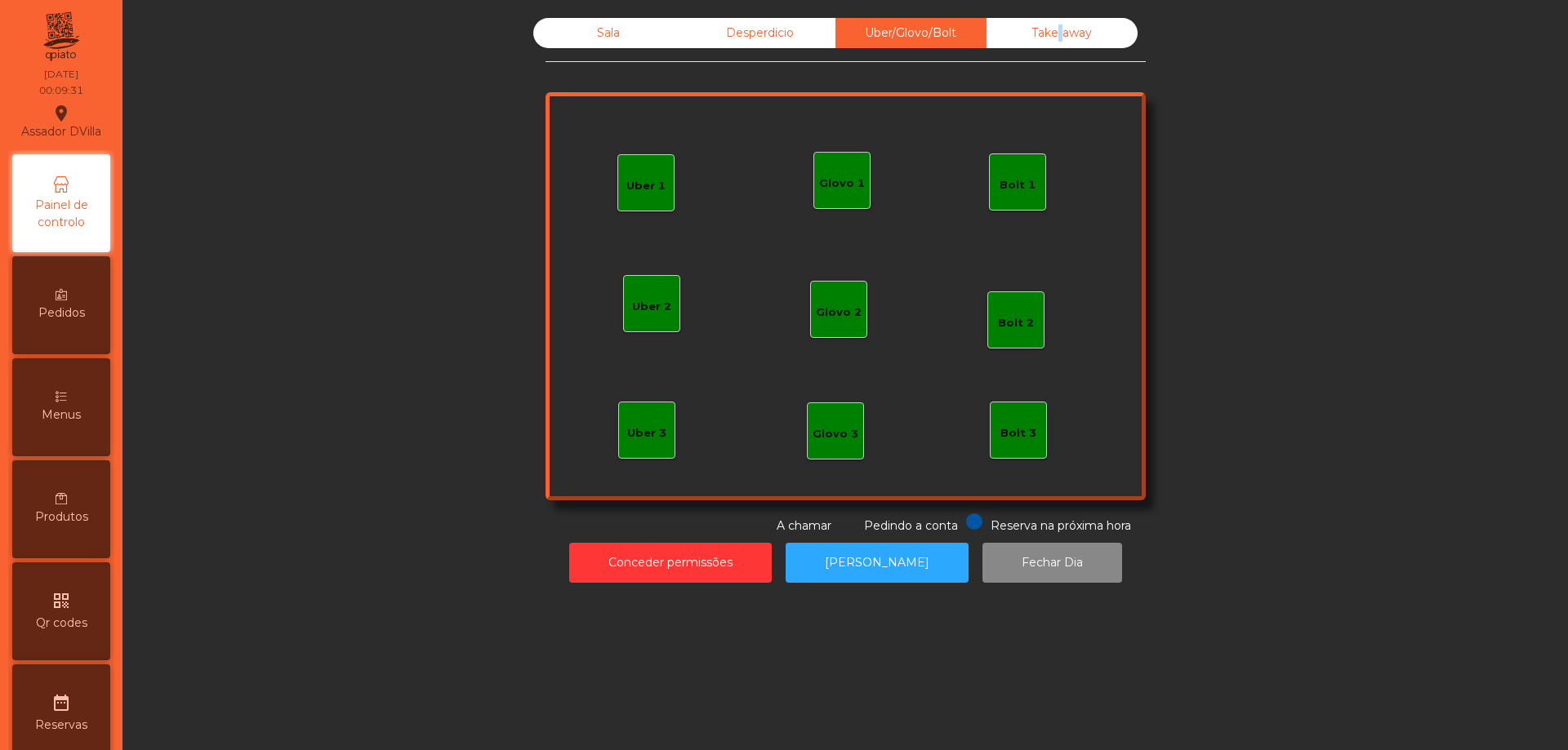
drag, startPoint x: 1048, startPoint y: 30, endPoint x: 973, endPoint y: 25, distance: 75.2
click at [1054, 30] on div "Take away" at bounding box center [1062, 33] width 151 height 30
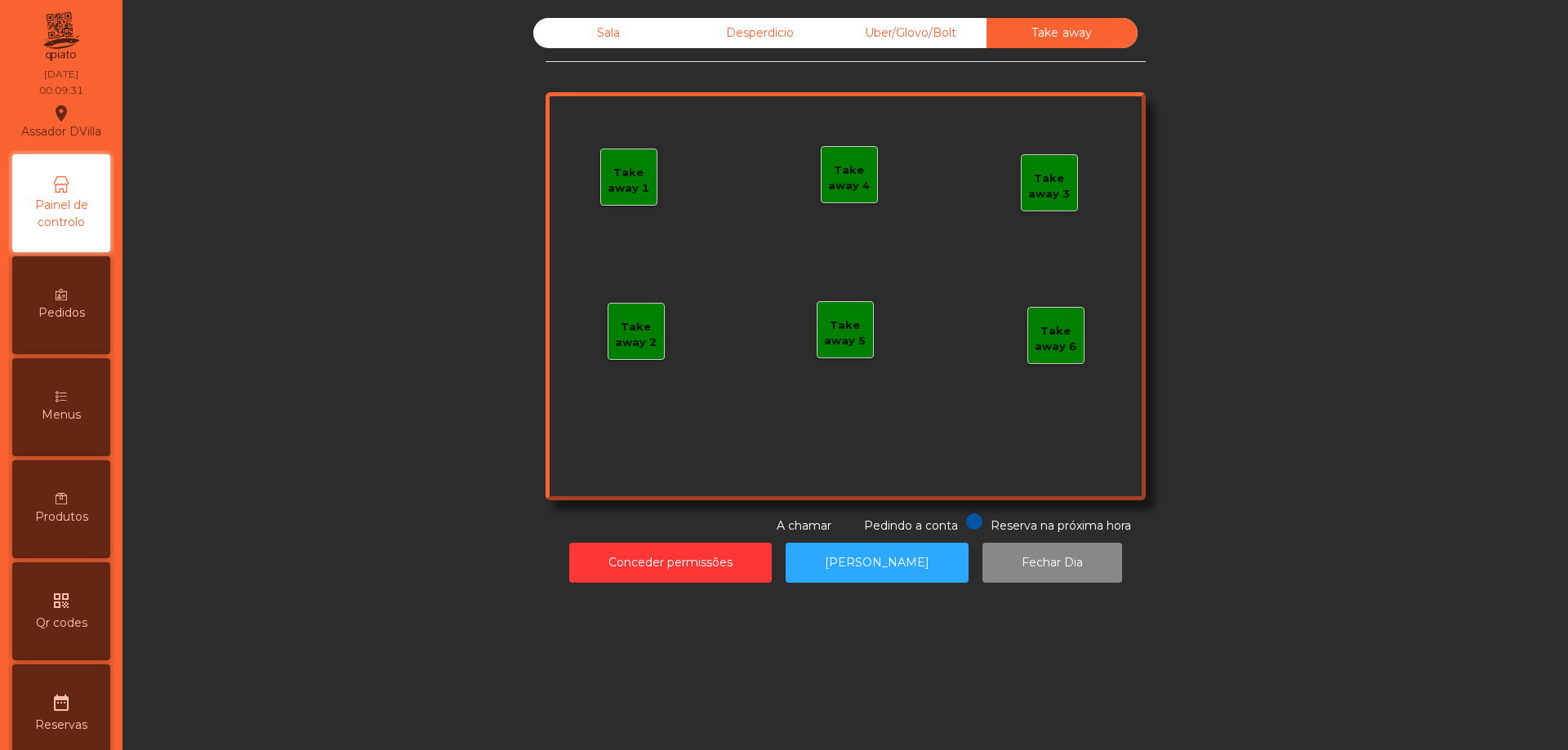
click at [608, 35] on div "Sala" at bounding box center [608, 33] width 151 height 30
